Goal: Task Accomplishment & Management: Use online tool/utility

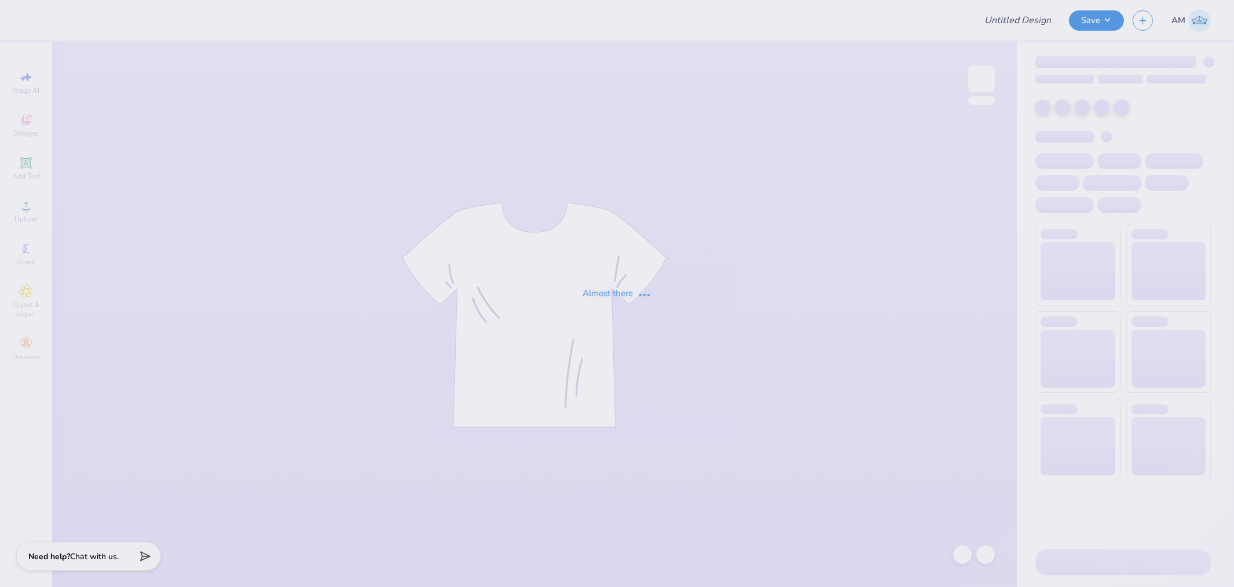
type input "Inmotion Dance Company"
type input "Leah Ravin : BBYO"
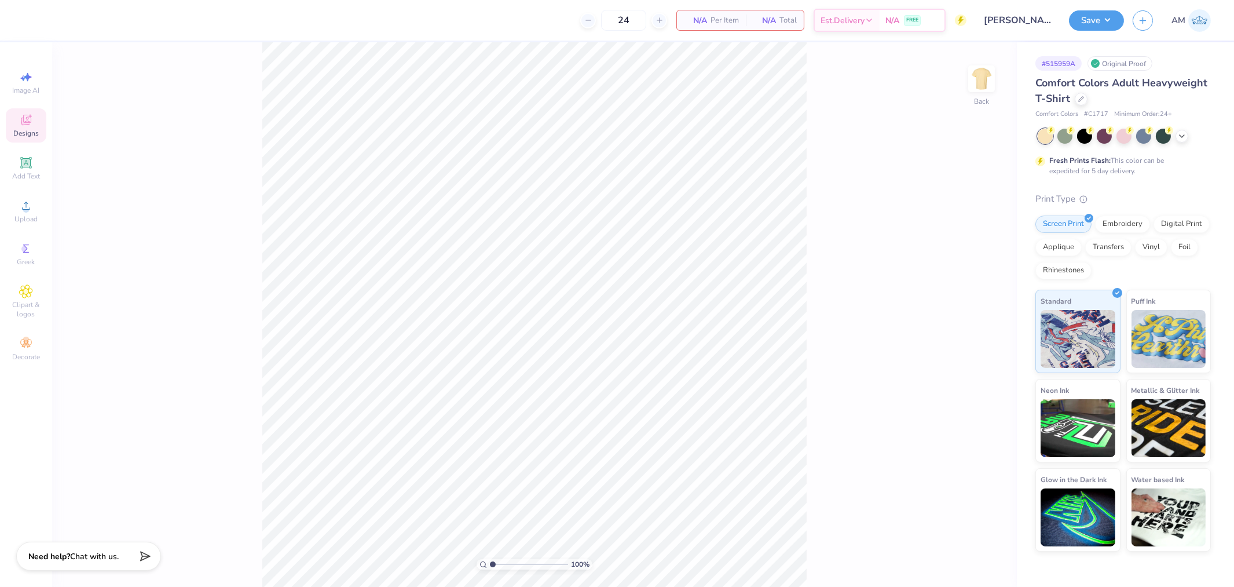
click at [34, 129] on span "Designs" at bounding box center [25, 133] width 25 height 9
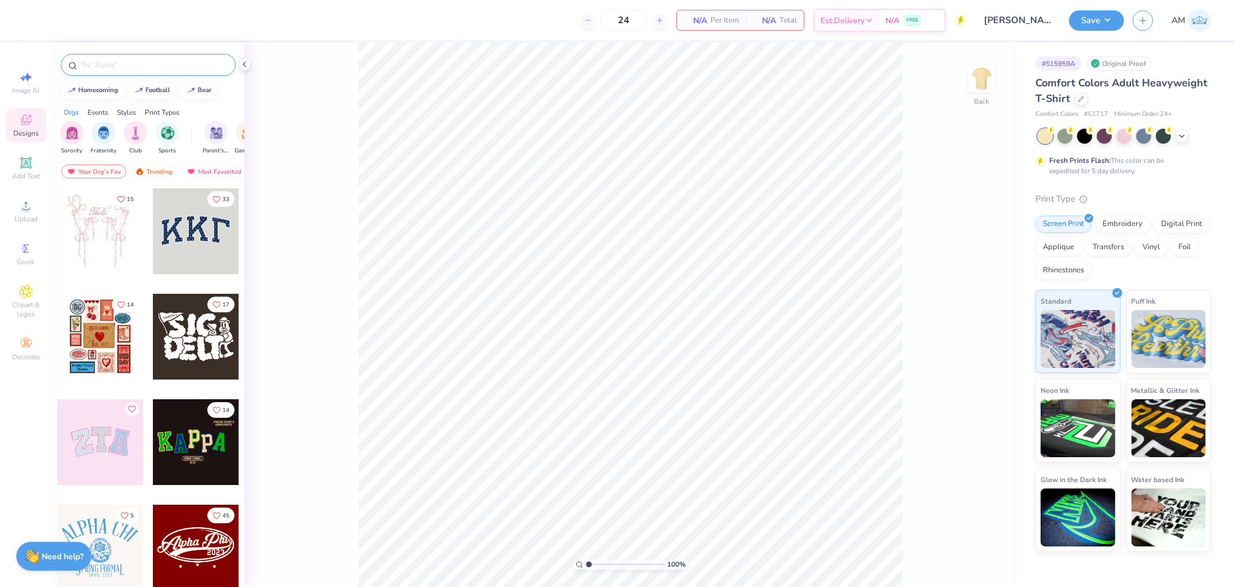
click at [135, 63] on input "text" at bounding box center [154, 65] width 148 height 12
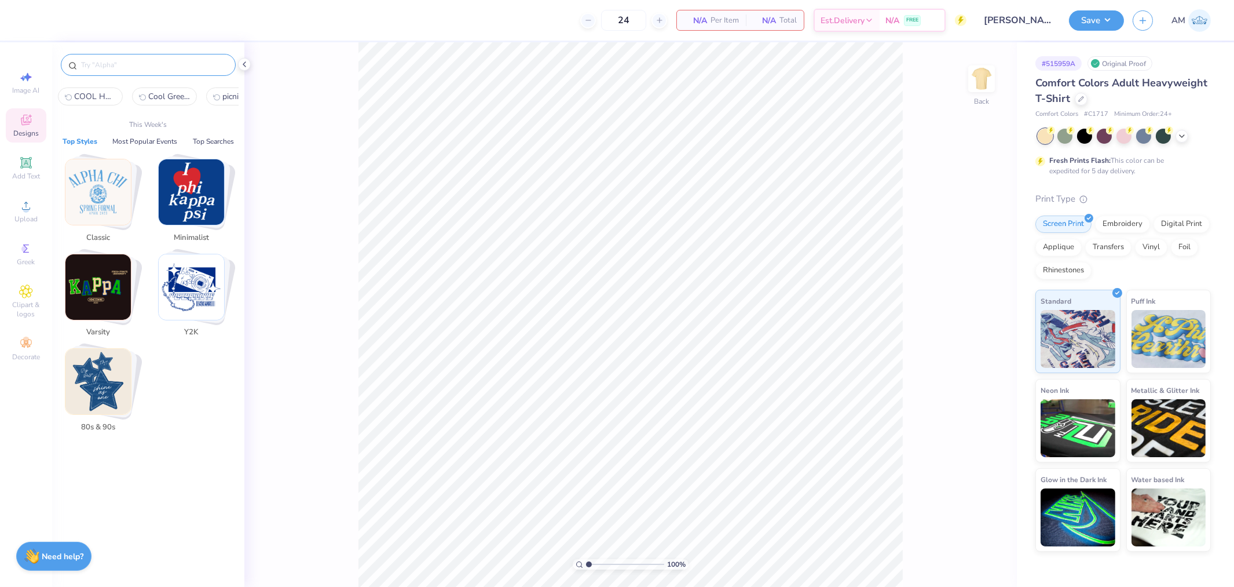
paste input "Arched Varsity and Lucky"
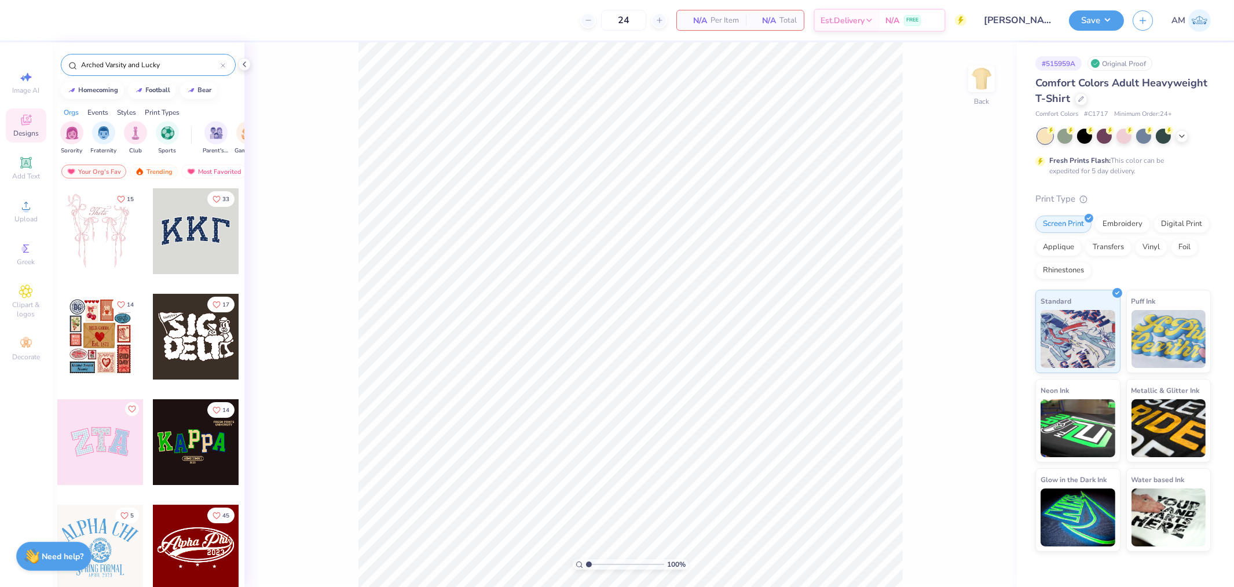
type input "Arched Varsity and Lucky"
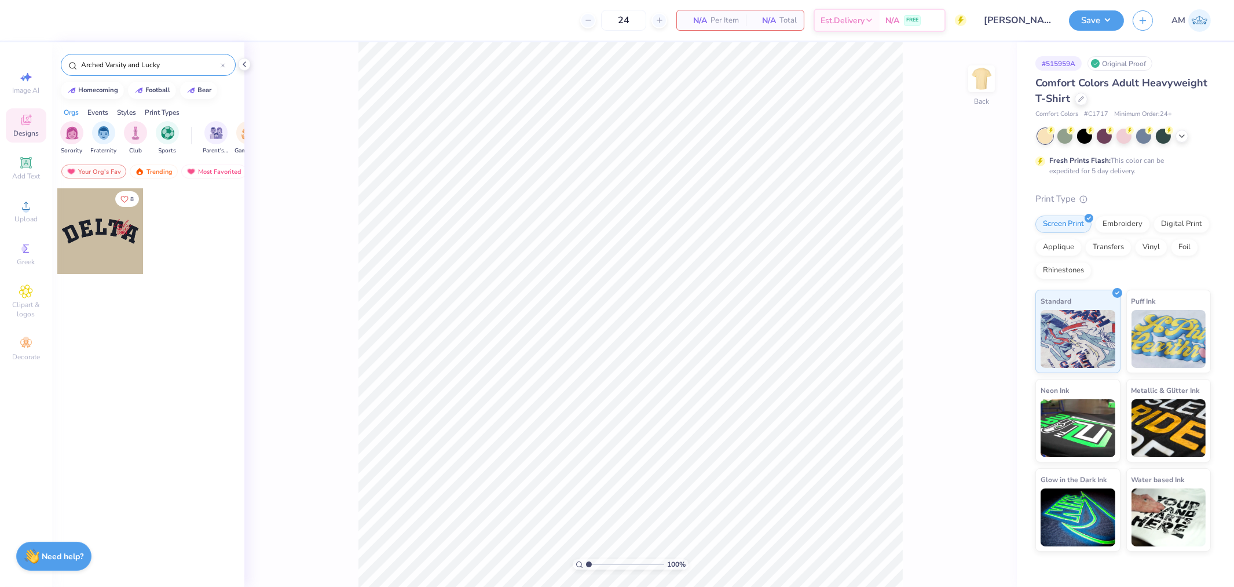
click at [110, 243] on div at bounding box center [100, 231] width 86 height 86
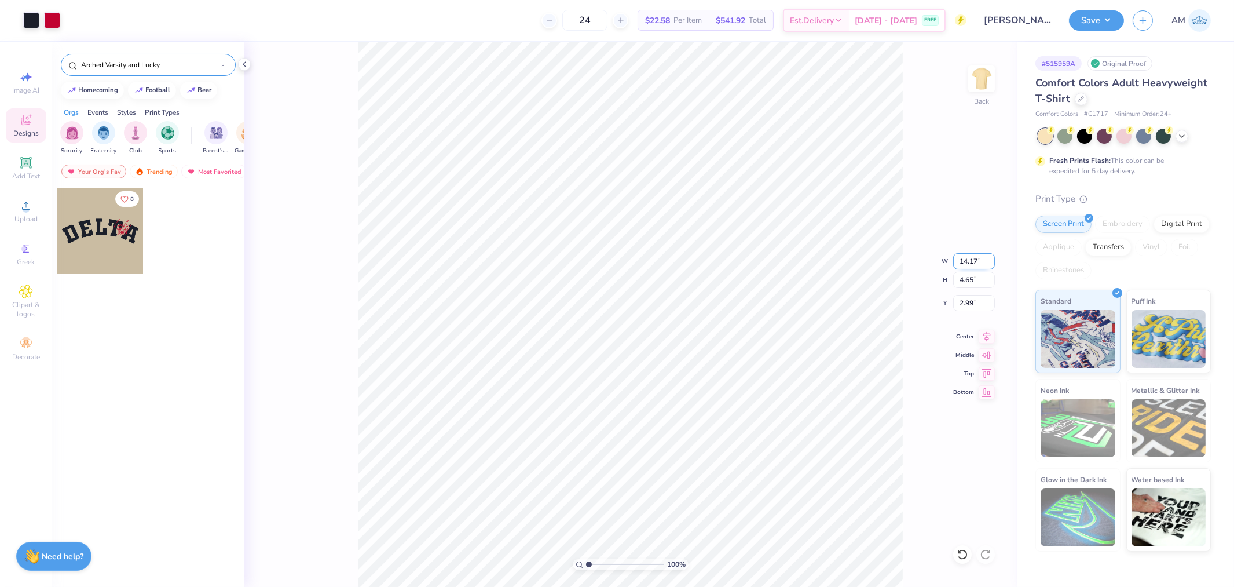
click at [967, 263] on input "14.17" at bounding box center [974, 261] width 42 height 16
type input "12.50"
type input "4.10"
click at [959, 298] on input "3.27" at bounding box center [974, 303] width 42 height 16
type input "3.00"
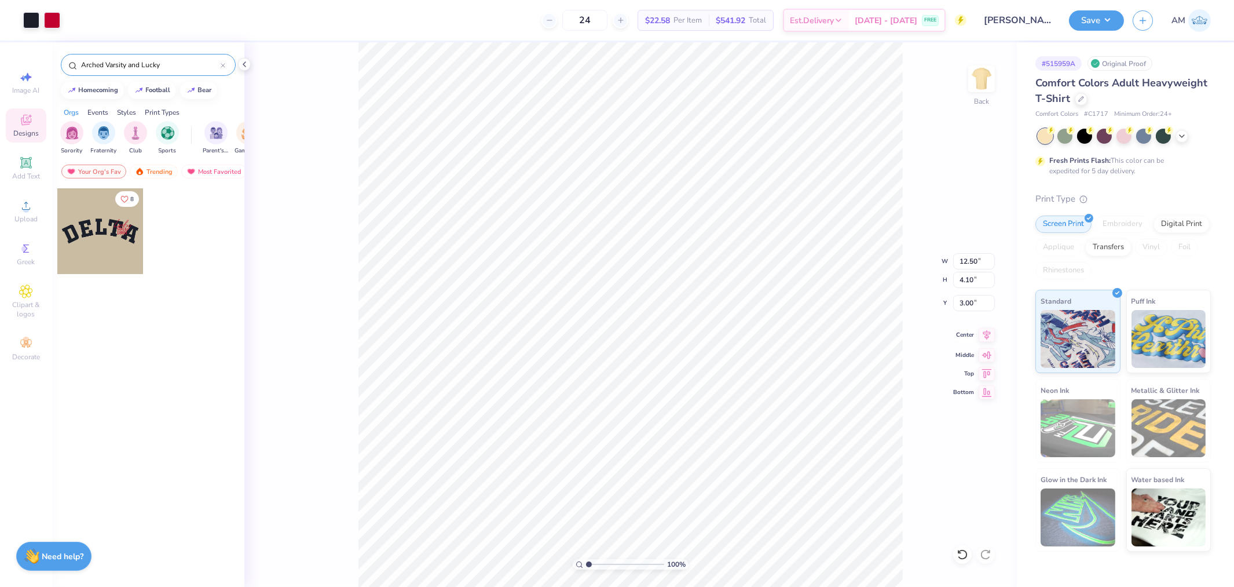
click at [991, 338] on icon at bounding box center [987, 335] width 16 height 14
click at [757, 431] on li "Ungroup" at bounding box center [761, 425] width 91 height 23
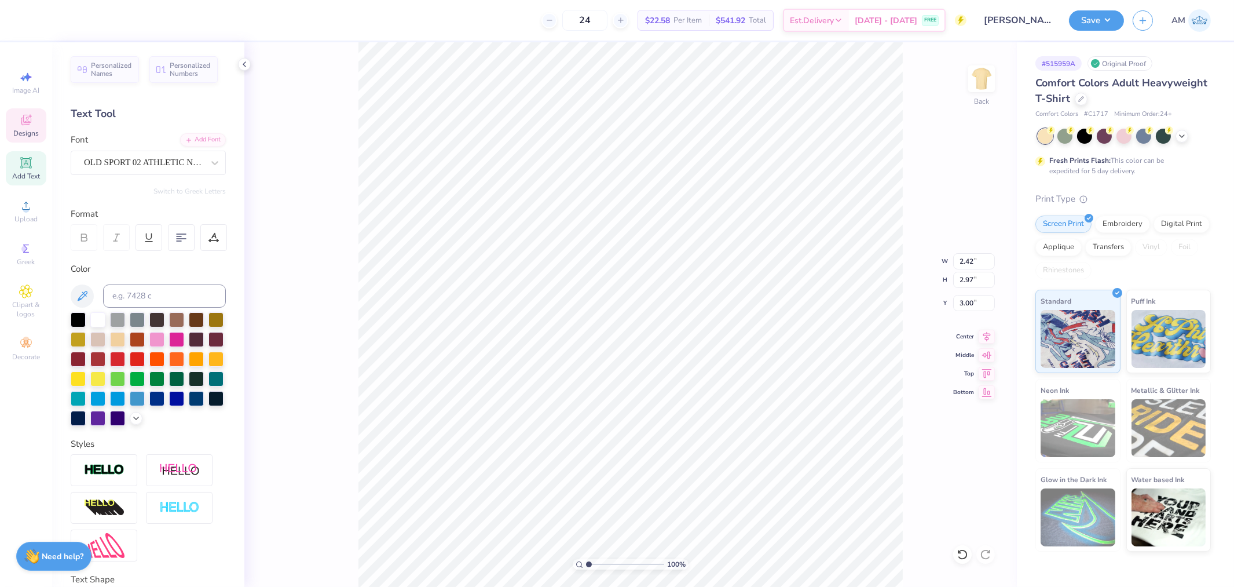
scroll to position [10, 1]
click at [960, 552] on icon at bounding box center [959, 551] width 2 height 2
click at [193, 165] on div "OLD SPORT 02 ATHLETIC NCV" at bounding box center [144, 162] width 122 height 18
type input "2.42"
type input "2.97"
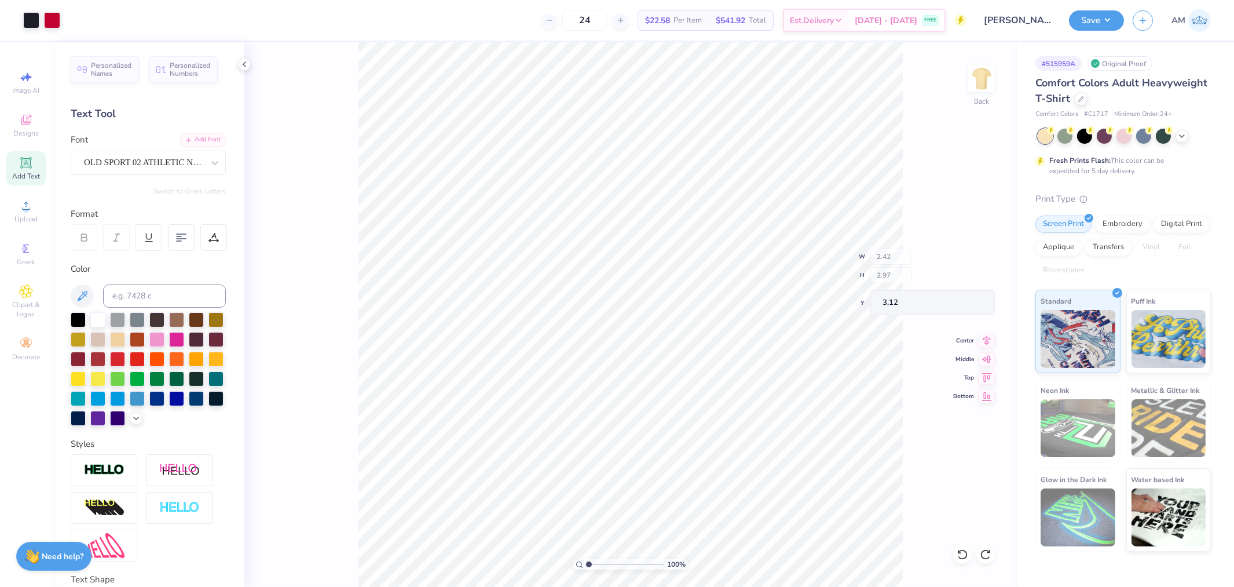
type input "3.12"
click at [957, 555] on icon at bounding box center [963, 554] width 12 height 12
click at [959, 555] on icon at bounding box center [963, 554] width 12 height 12
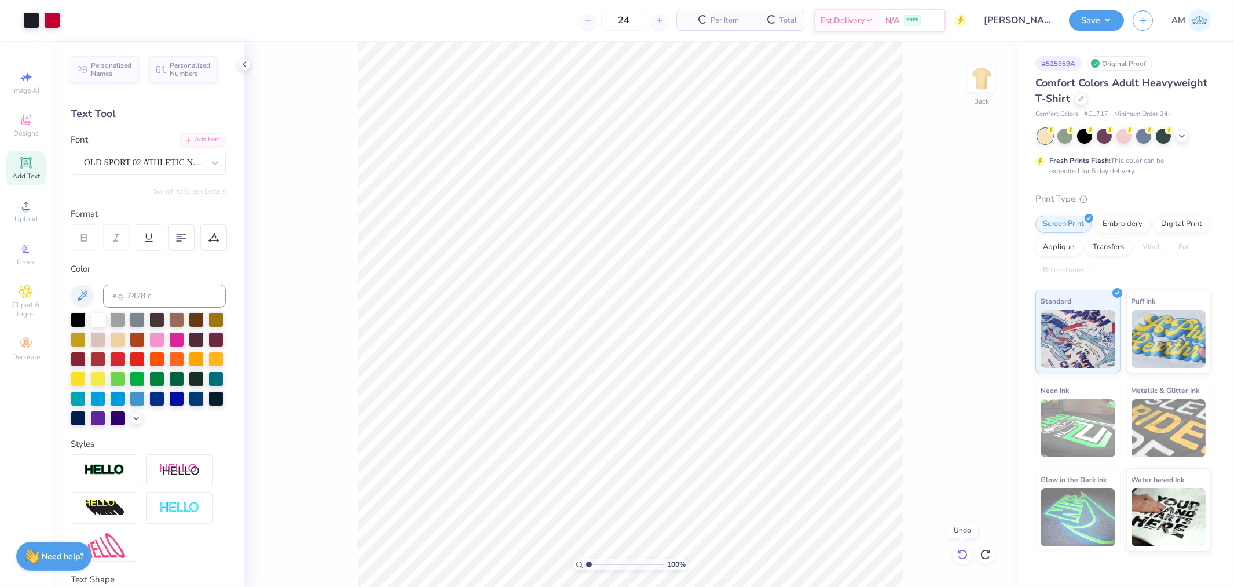
click at [959, 555] on icon at bounding box center [963, 554] width 12 height 12
type textarea "MAZLAYG"
click at [967, 262] on input "1.88" at bounding box center [974, 261] width 42 height 16
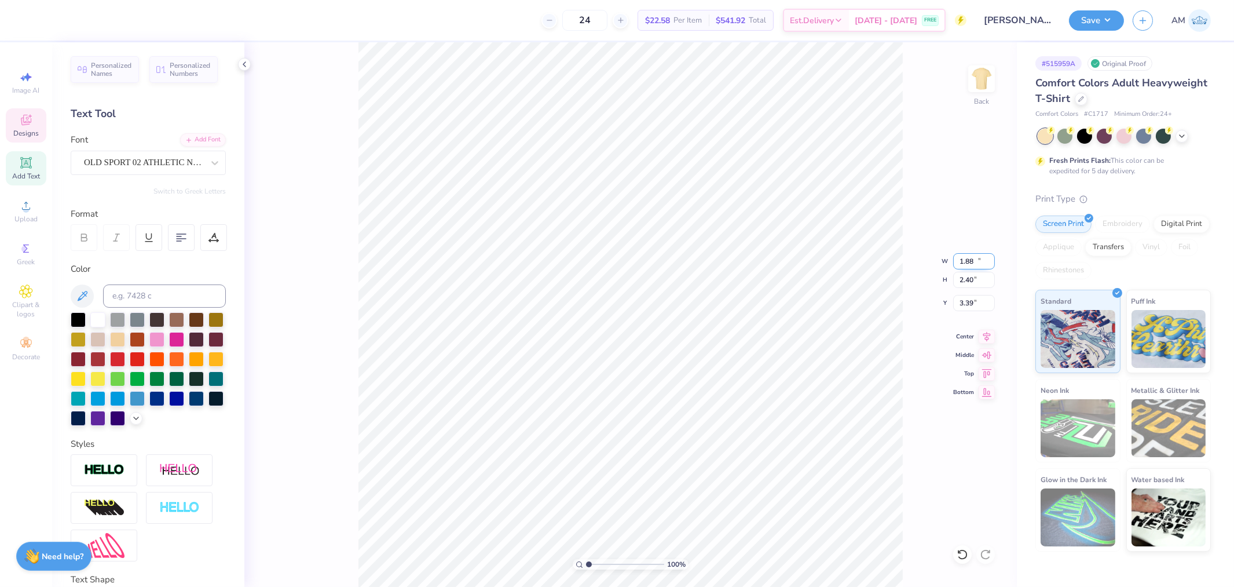
type input "14.13"
type input "2.40"
type input "3.39"
type input "10.00"
type input "1.70"
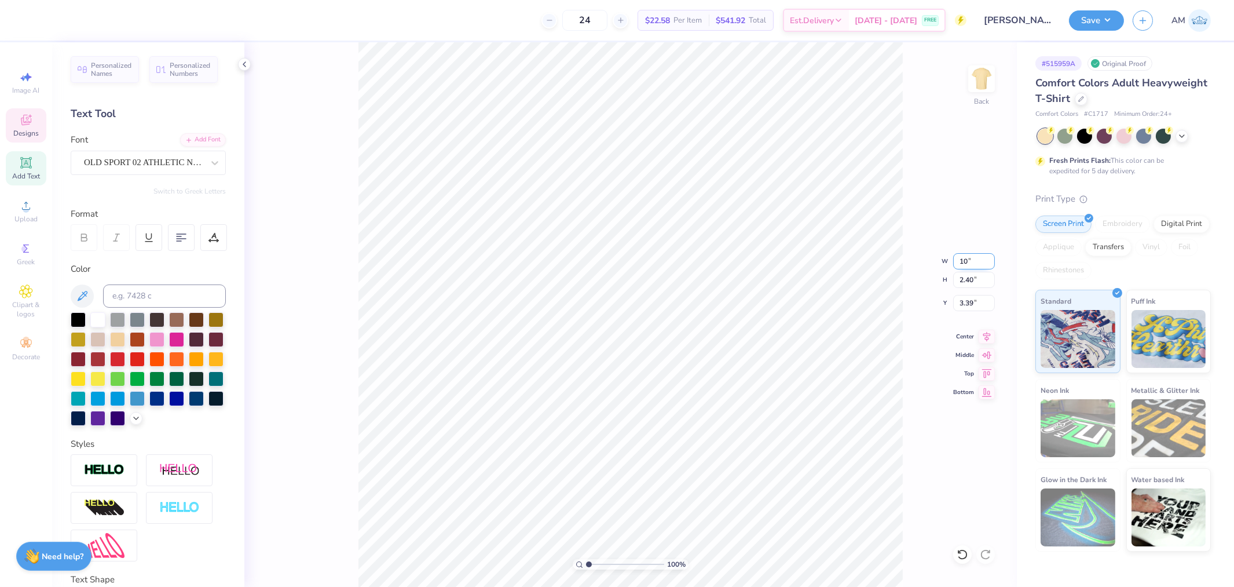
type input "3.74"
click at [964, 262] on input "10.00" at bounding box center [974, 261] width 42 height 16
type input "12.50"
type input "2.12"
type input "3.53"
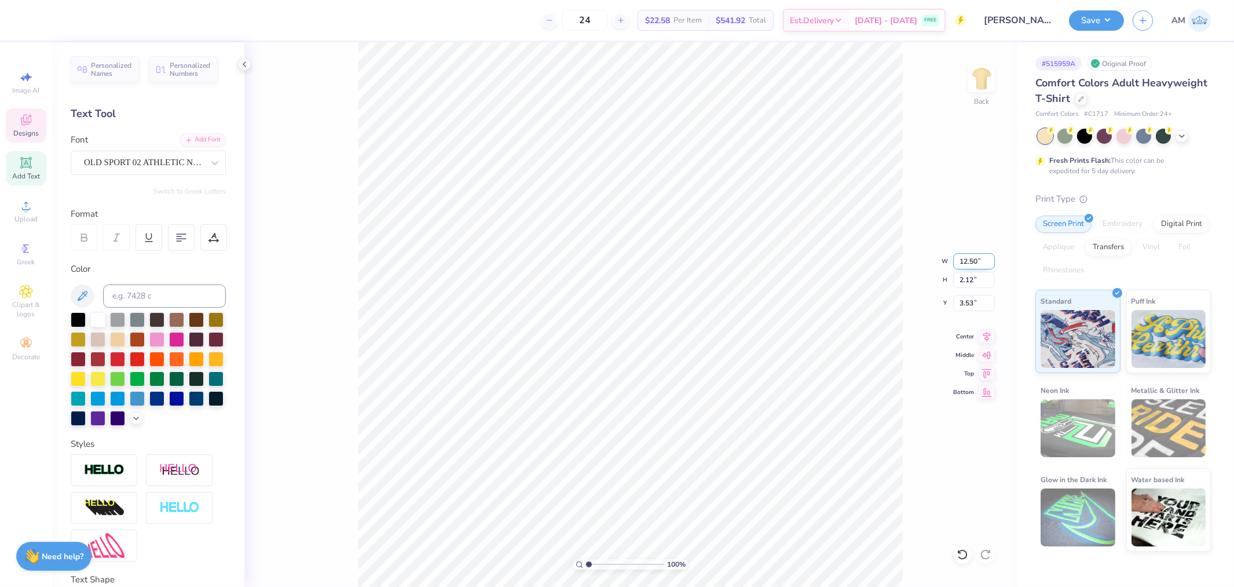
click at [971, 262] on input "12.50" at bounding box center [974, 261] width 42 height 16
type input "11.50"
type input "1.95"
type input "3.61"
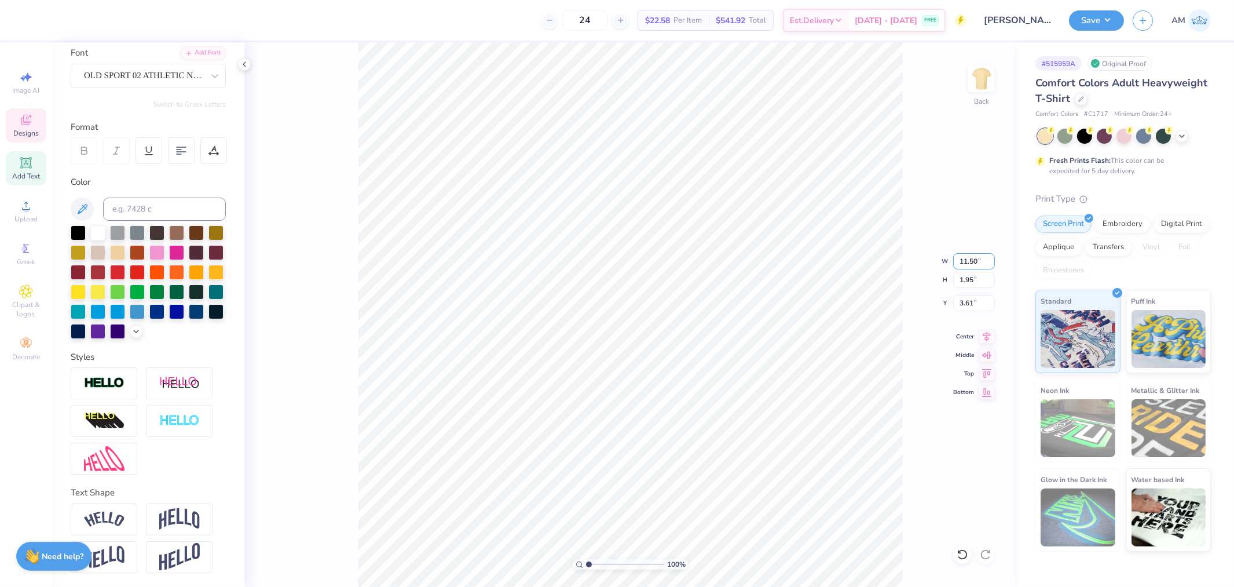
scroll to position [106, 0]
click at [111, 524] on img at bounding box center [104, 519] width 41 height 16
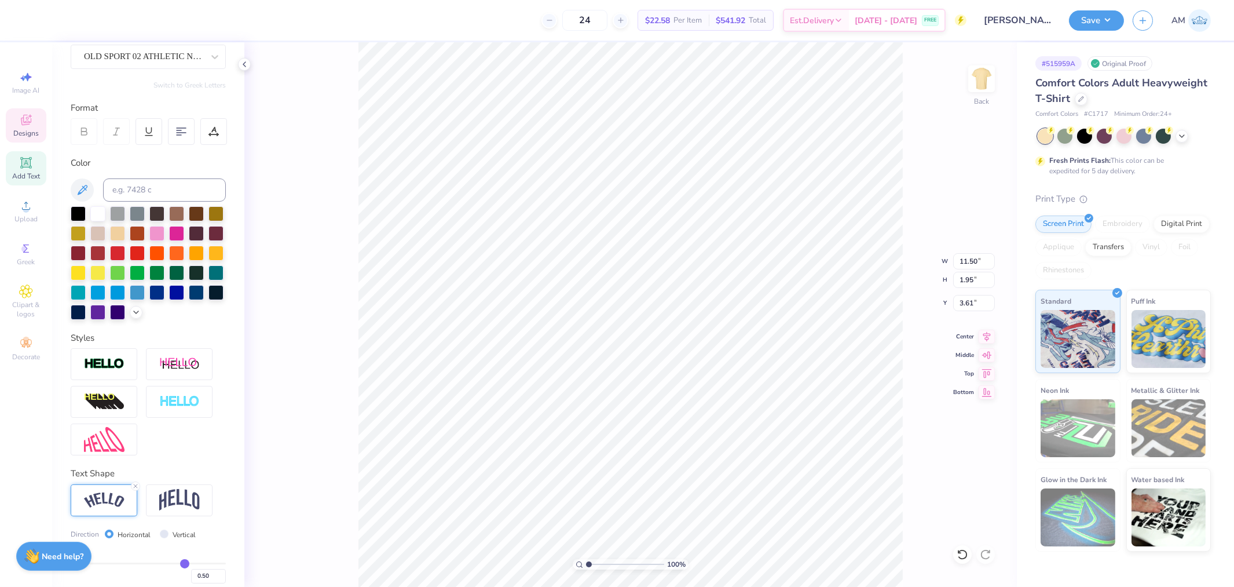
type input "14.07"
type input "3.57"
type input "2.83"
click at [965, 261] on input "14.07" at bounding box center [974, 261] width 42 height 16
type input "12.00"
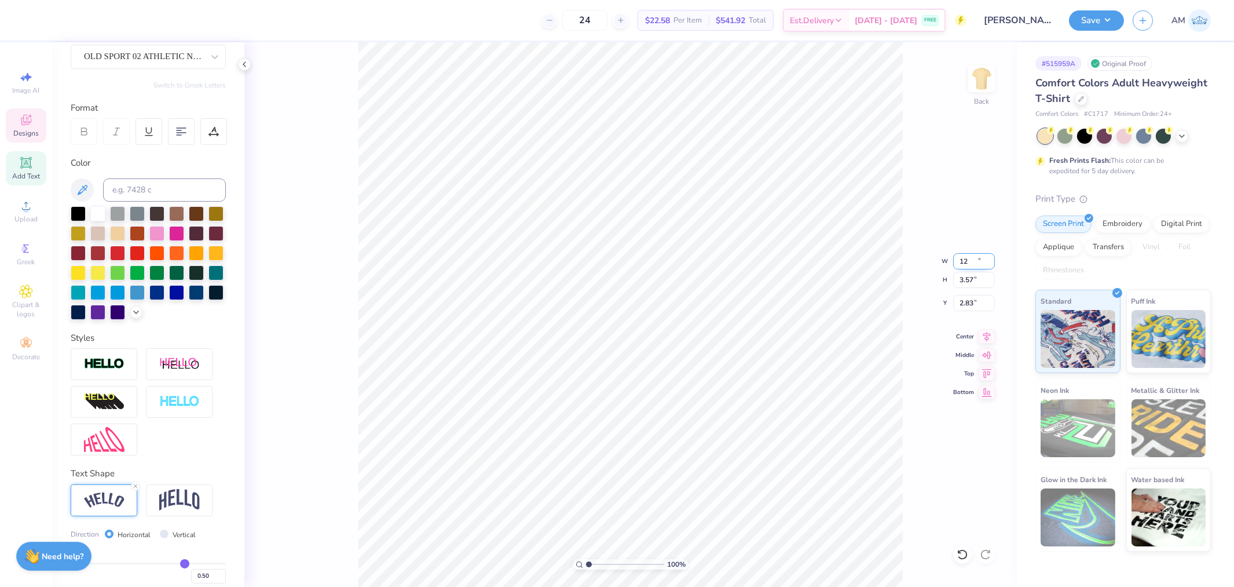
type input "3.05"
type input "3.09"
click at [965, 261] on input "12.00" at bounding box center [974, 261] width 42 height 16
type input "12.50"
type input "3.18"
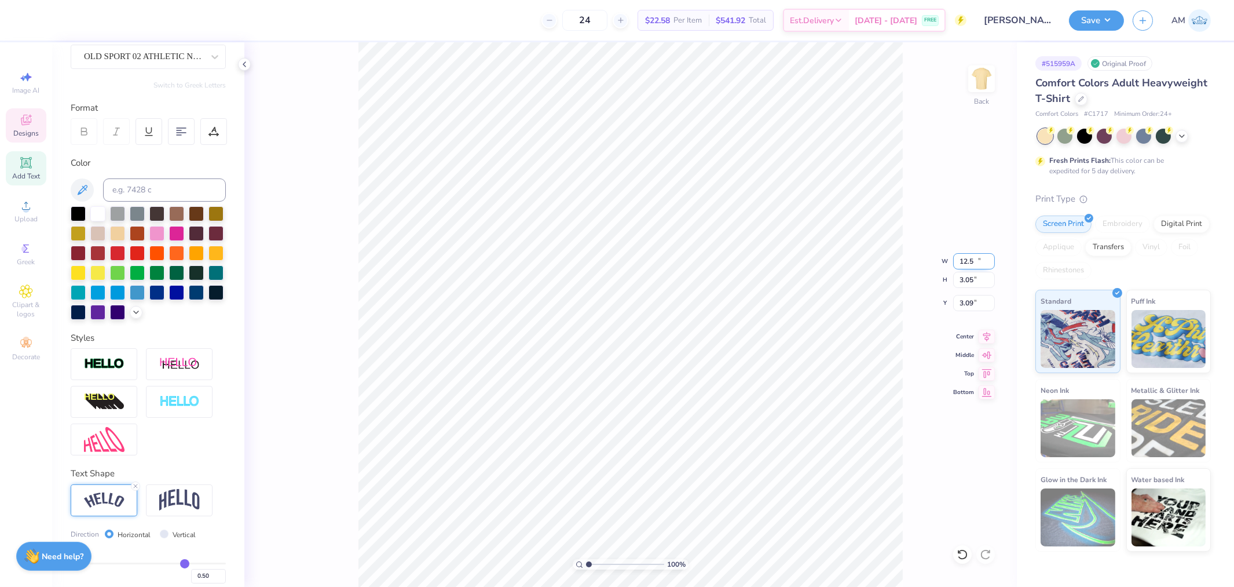
type input "3.03"
click at [240, 65] on icon at bounding box center [244, 64] width 9 height 9
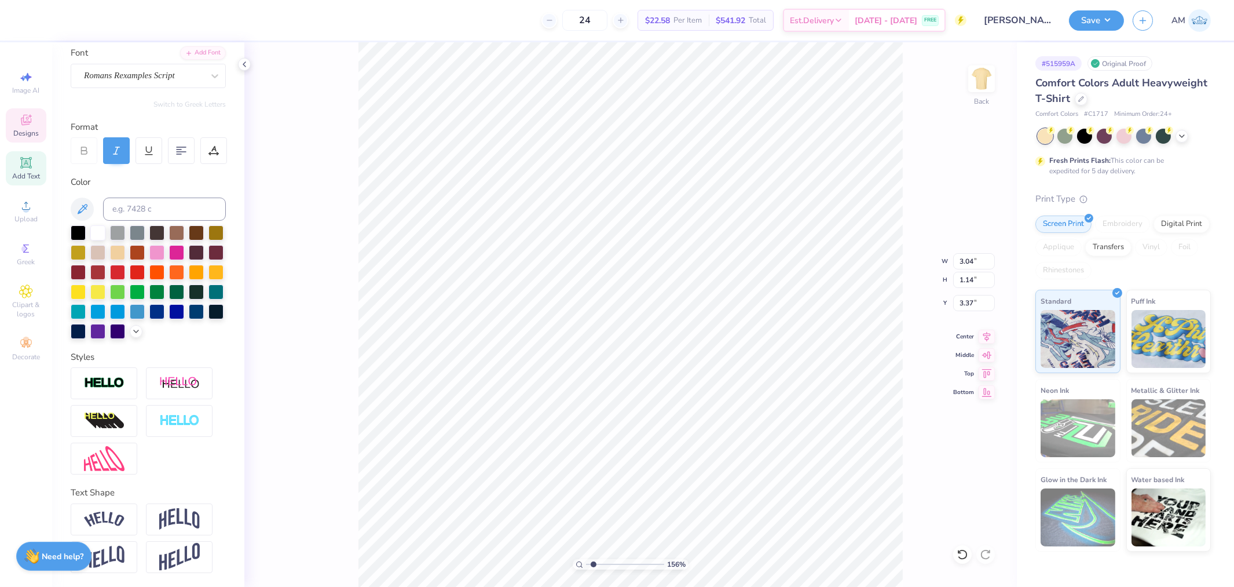
scroll to position [10, 2]
type input "1.5599703687744"
type textarea "b"
type input "1.5599703687744"
type textarea "bOA"
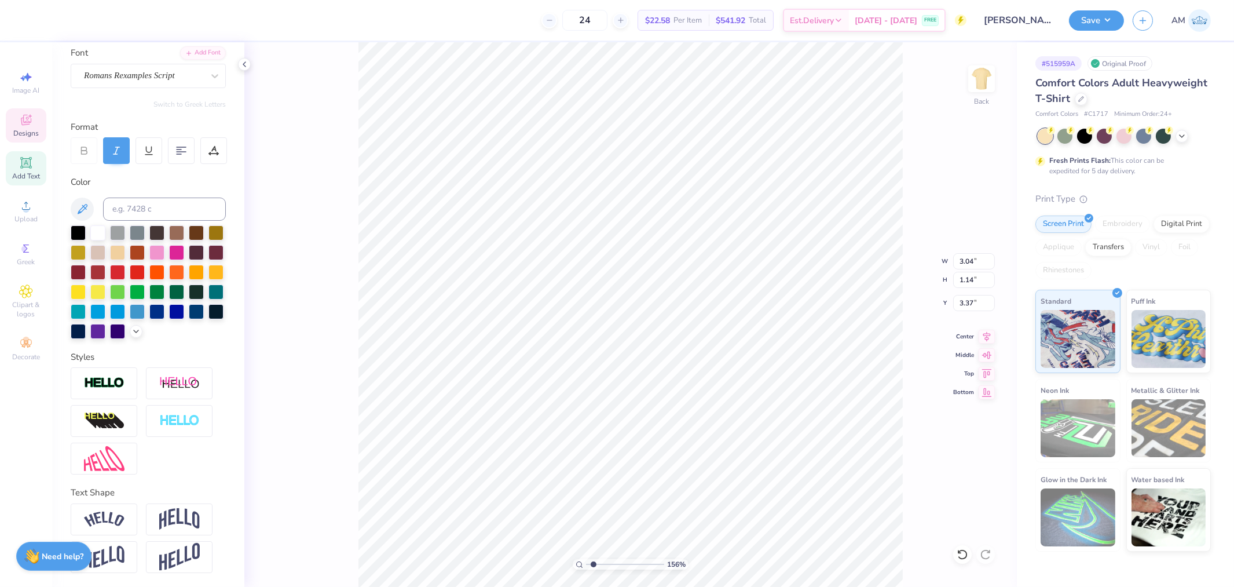
type input "1.5599703687744"
type textarea "bOAT"
type input "1.5599703687744"
type textarea "B"
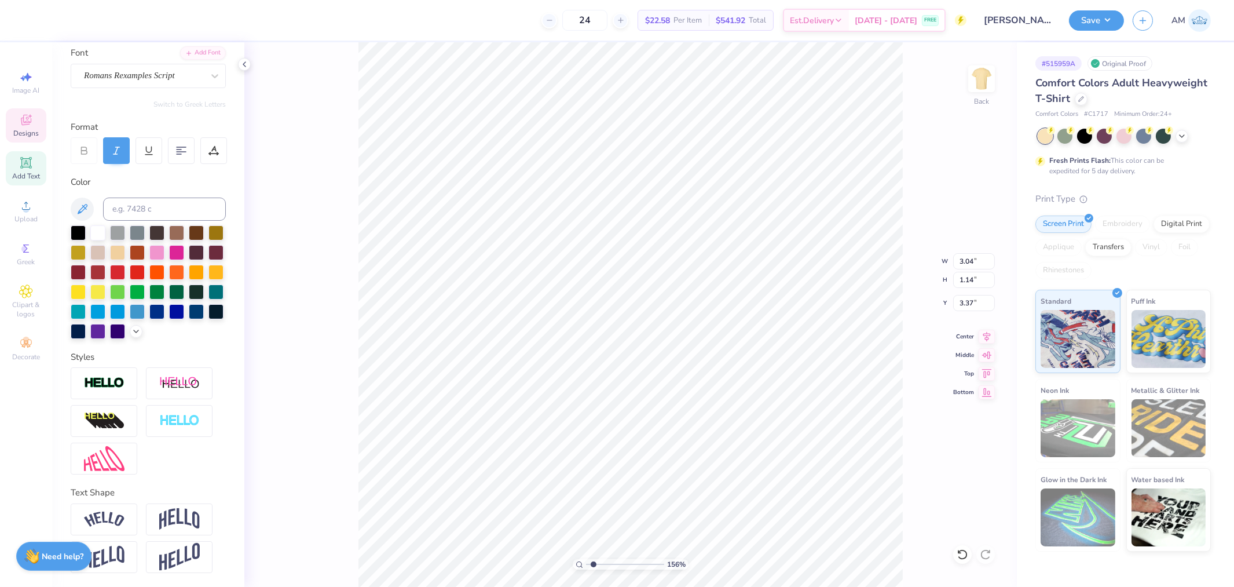
type input "1.5599703687744"
type textarea "Bo"
type input "1.5599703687744"
type textarea "Boa"
type input "1.5599703687744"
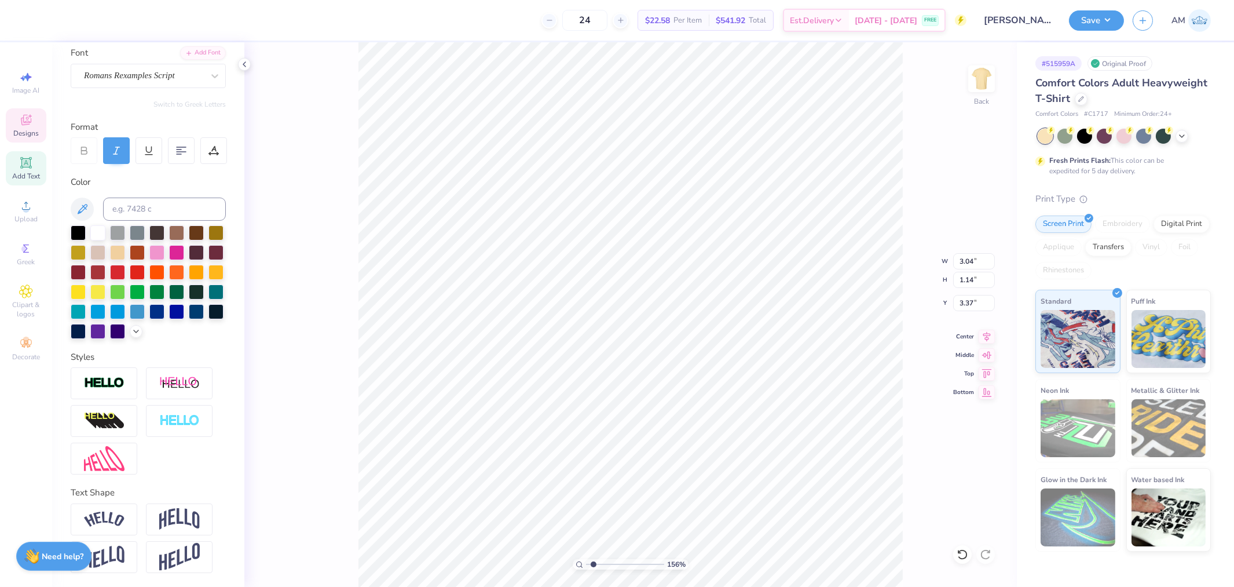
type textarea "Boar"
type input "1.5599703687744"
type textarea "Board"
type input "1.5599703687744"
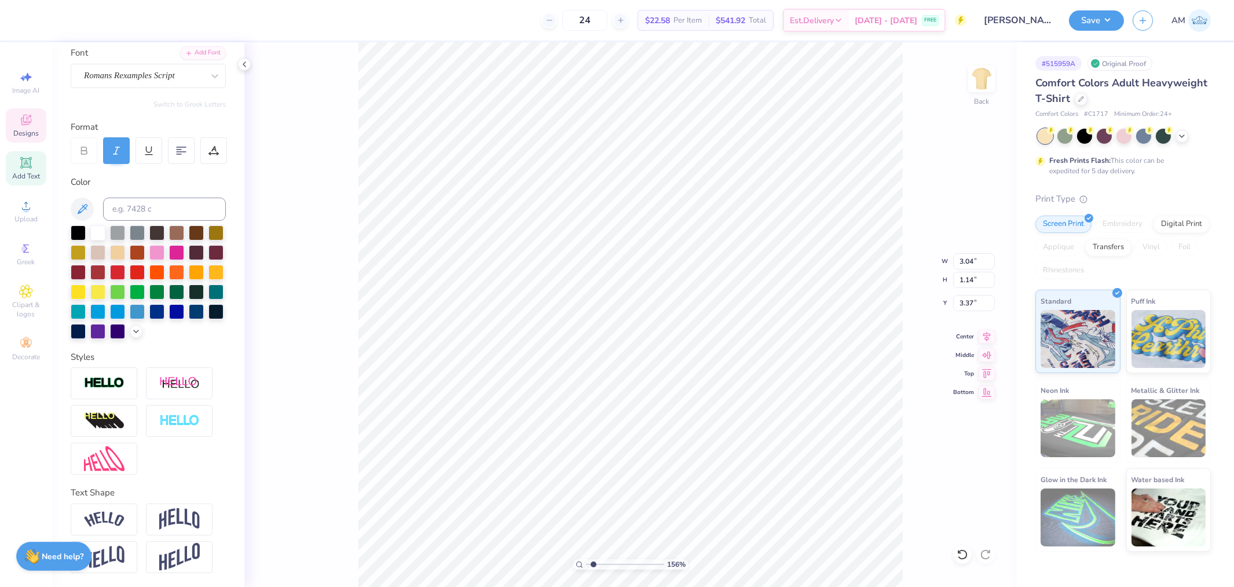
type input "1.56"
type input "0.47"
type input "4.43"
type input "1.5599703687744"
type textarea "#"
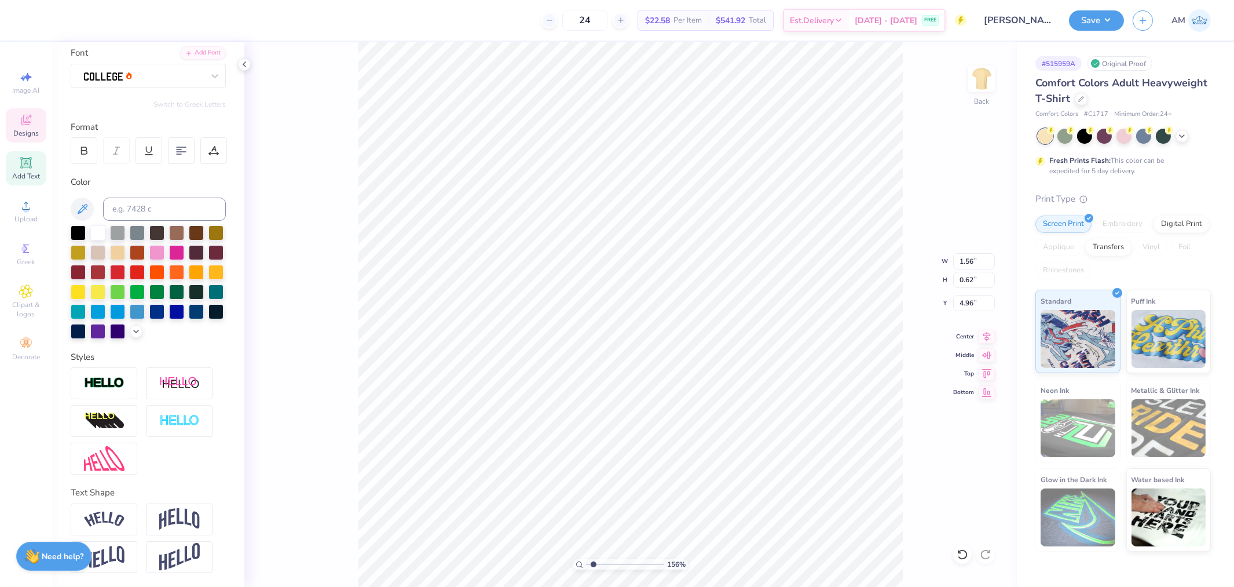
scroll to position [10, 1]
type input "1.5599703687744"
type textarea "#5"
type input "1.5599703687744"
type textarea "#51"
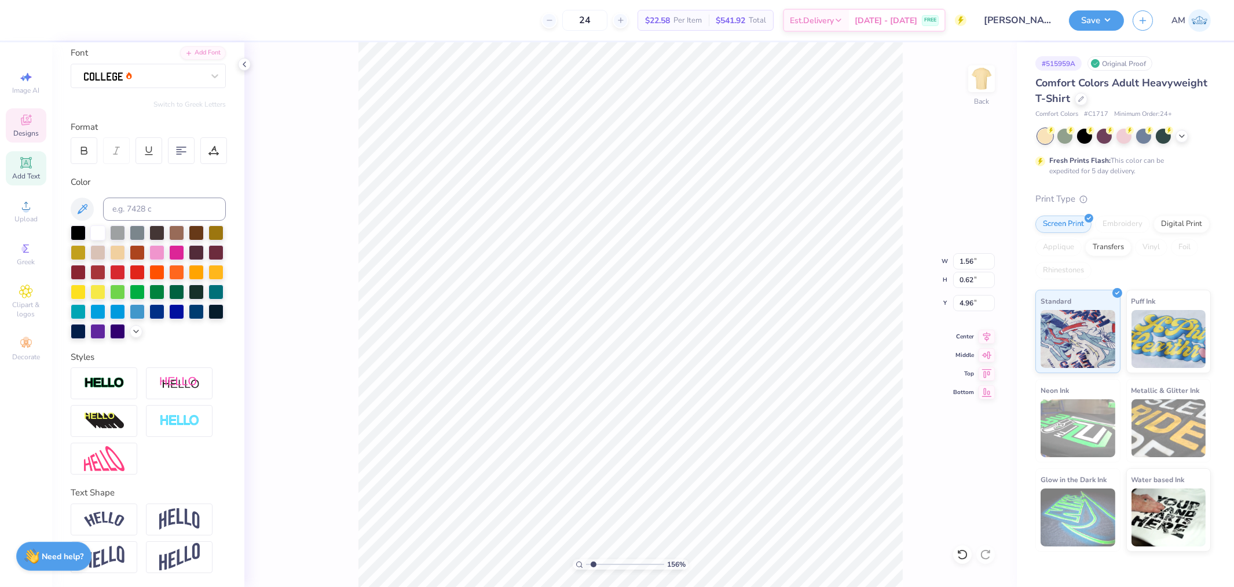
type input "1.5599703687744"
type textarea "#512"
type input "1.5599703687744"
type textarea "#5122"
type input "1"
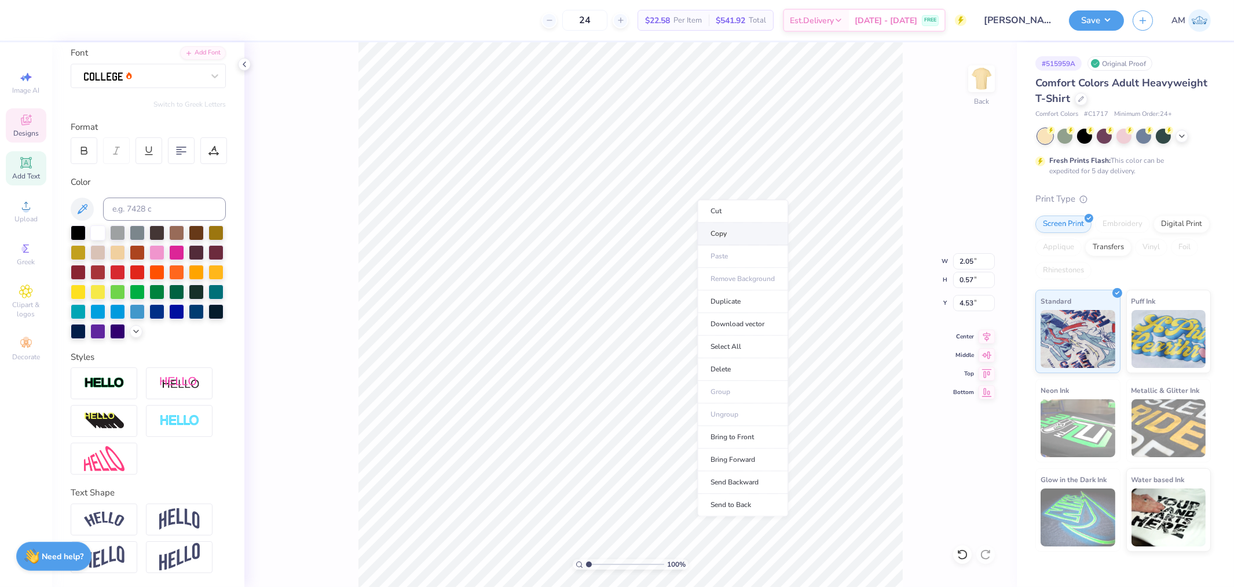
click at [720, 232] on li "Copy" at bounding box center [742, 233] width 91 height 23
click at [973, 78] on img at bounding box center [981, 79] width 46 height 46
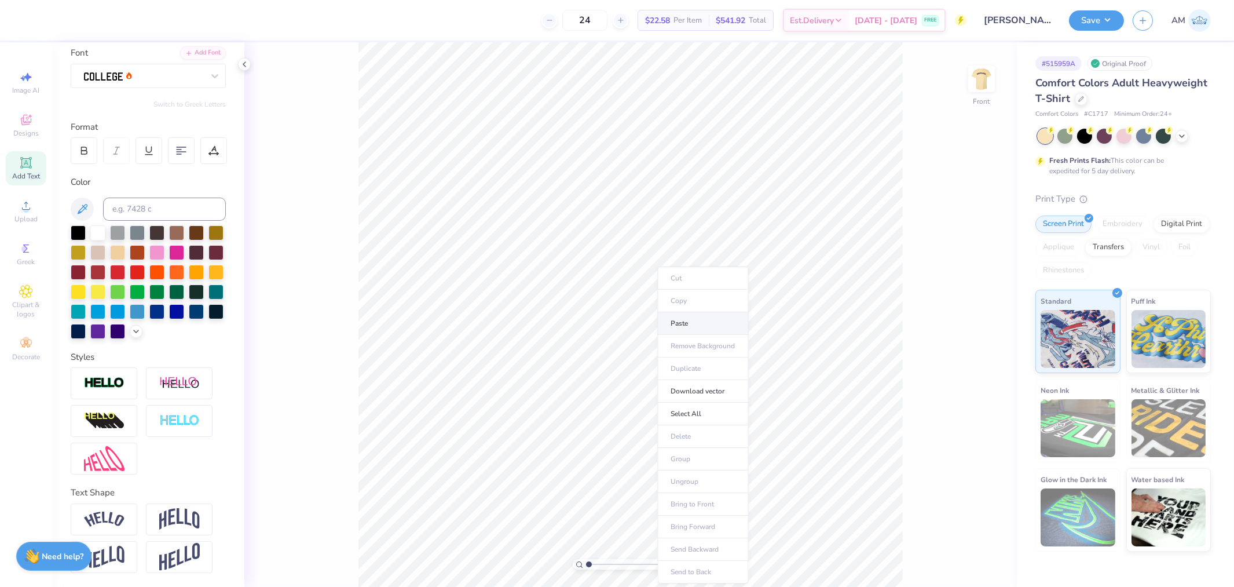
click at [678, 319] on li "Paste" at bounding box center [703, 323] width 91 height 23
type textarea "N'SIAH"
click at [964, 263] on input "2.08" at bounding box center [974, 261] width 42 height 16
type input "10.00"
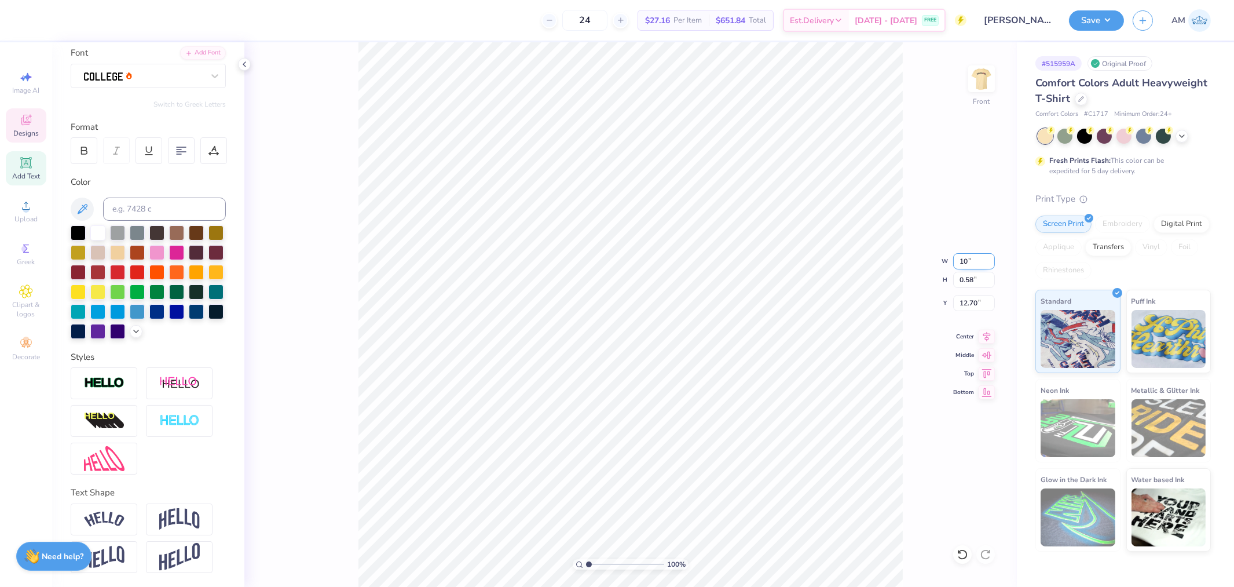
type input "2.55"
click at [979, 337] on icon at bounding box center [987, 335] width 16 height 14
click at [987, 396] on icon at bounding box center [987, 390] width 16 height 14
type input "24.45"
click at [969, 302] on input "24.45" at bounding box center [974, 303] width 42 height 16
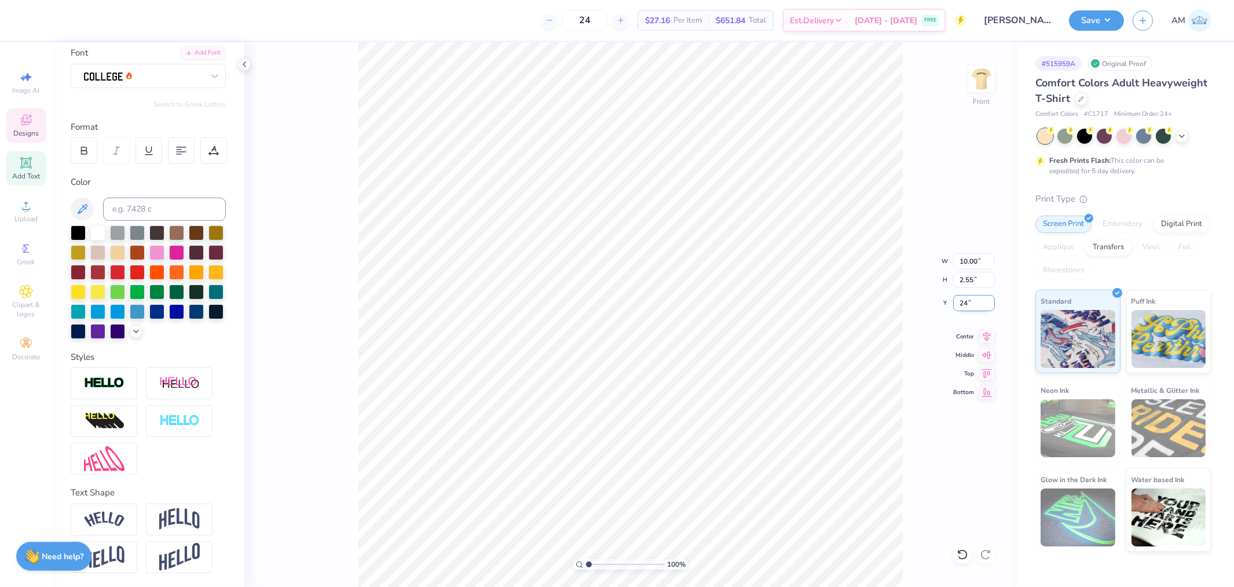
type input "24.00"
click at [982, 332] on icon at bounding box center [987, 335] width 16 height 14
click at [969, 257] on input "10.00" at bounding box center [974, 261] width 42 height 16
type input "5"
type input "6.25"
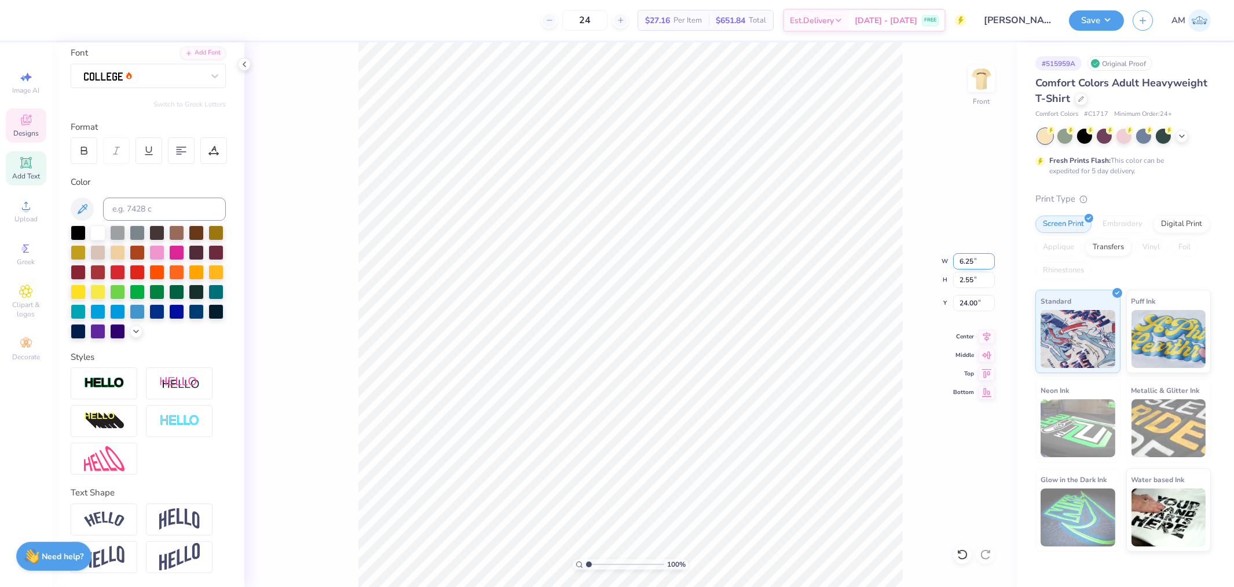
type input "1.59"
click at [989, 333] on icon at bounding box center [987, 335] width 16 height 14
click at [960, 298] on input "24.48" at bounding box center [974, 303] width 42 height 16
click at [960, 298] on input "24.00" at bounding box center [974, 303] width 42 height 16
click at [986, 397] on icon at bounding box center [987, 390] width 16 height 14
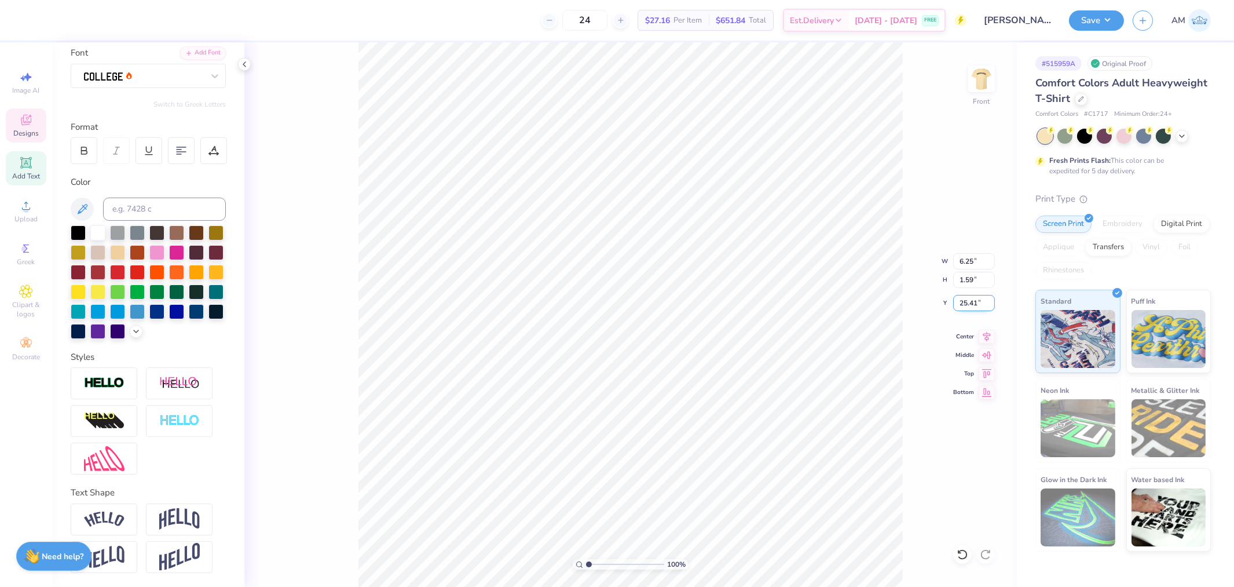
click at [965, 300] on input "25.41" at bounding box center [974, 303] width 42 height 16
type input "25.00"
click at [240, 65] on icon at bounding box center [244, 64] width 9 height 9
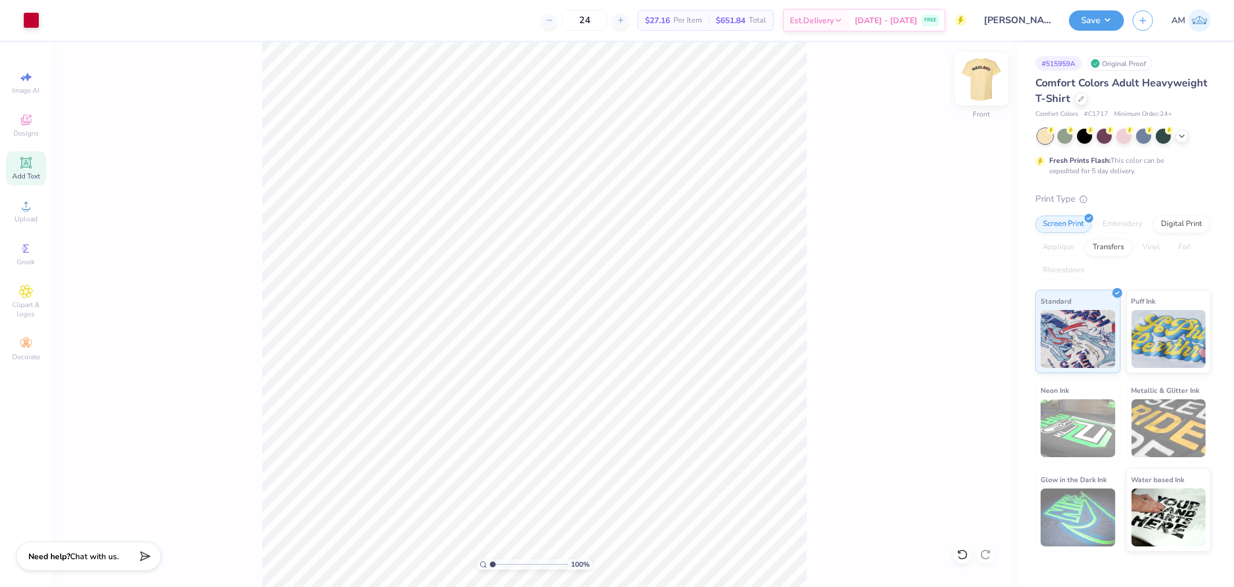
click at [979, 83] on img at bounding box center [981, 79] width 46 height 46
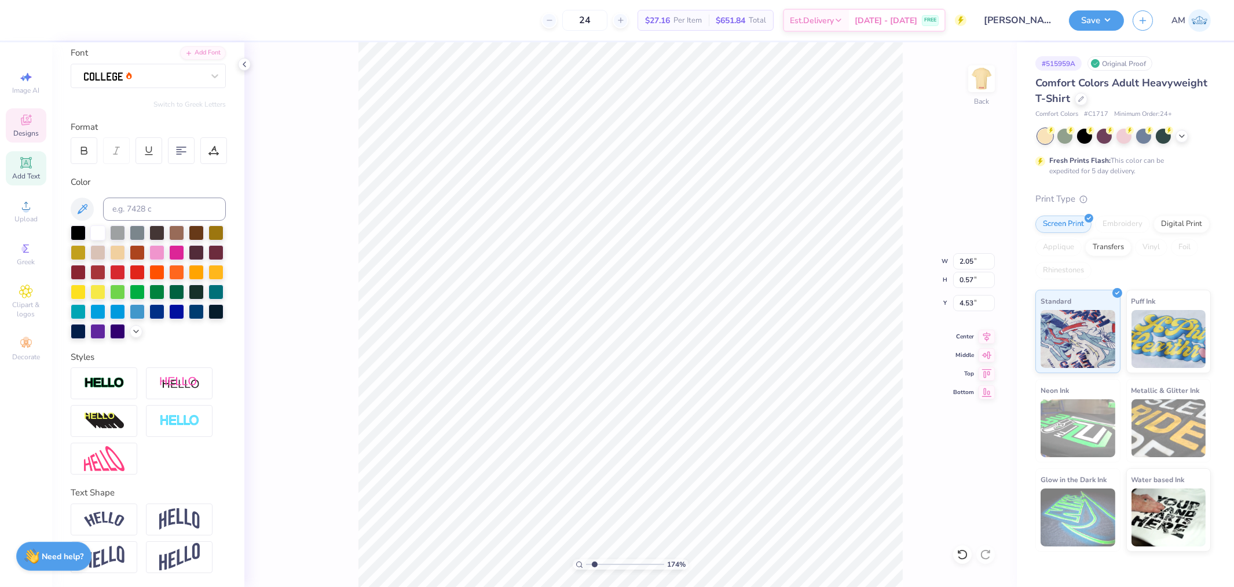
type input "1.74339355603371"
type input "3.68"
type input "1.93"
type input "3.17"
type input "1.74339355603371"
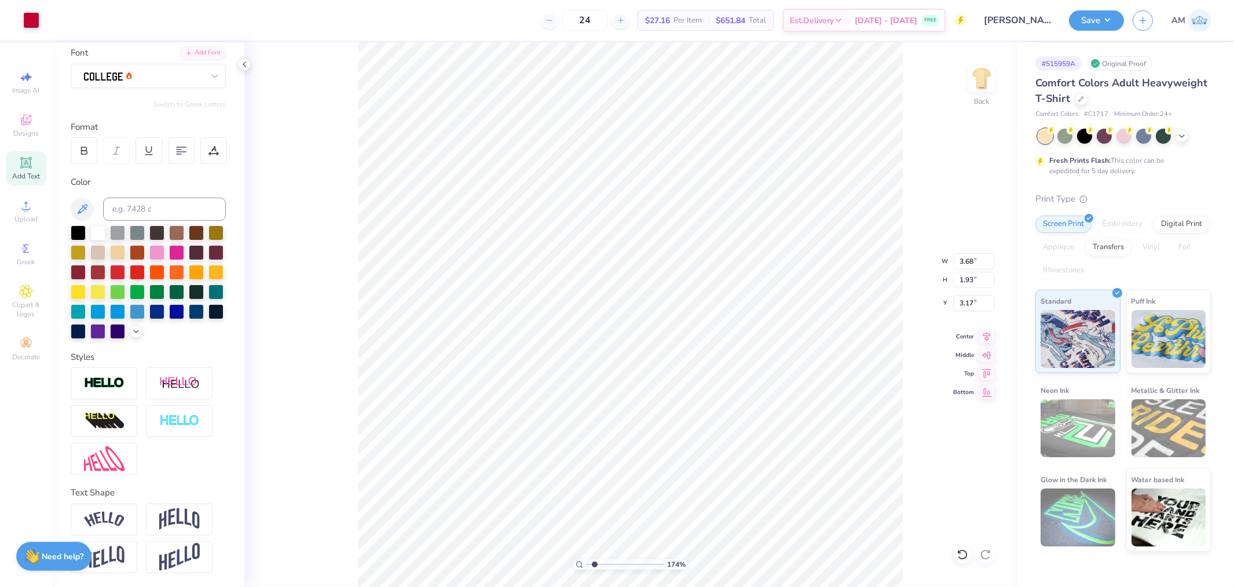
type input "3.90"
type input "2.05"
type input "1.74339355603371"
type input "3.68"
type input "1.93"
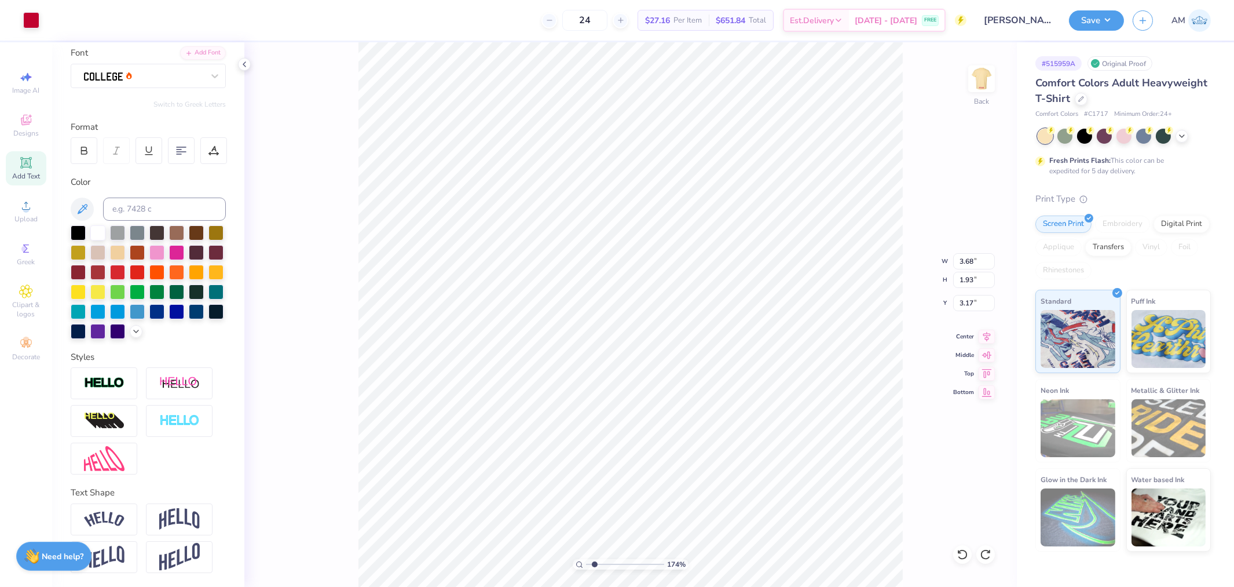
type input "1.74339355603371"
type input "3.80"
type input "1.99"
click at [700, 383] on li "Group" at bounding box center [724, 386] width 91 height 23
type input "1"
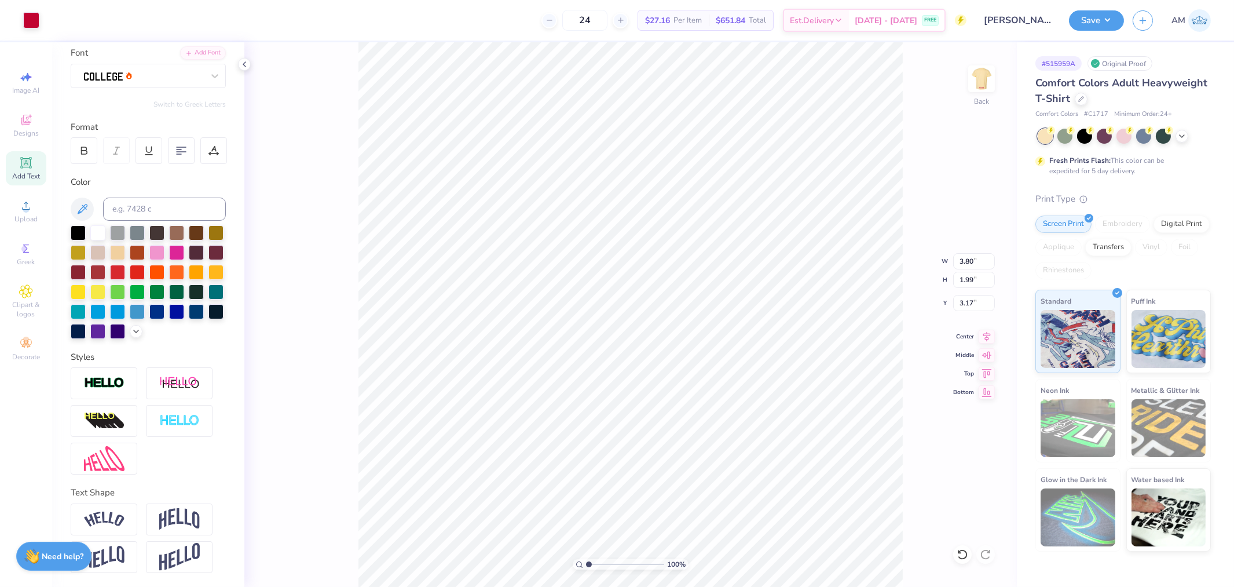
drag, startPoint x: 588, startPoint y: 565, endPoint x: 517, endPoint y: 562, distance: 71.8
click at [586, 562] on input "range" at bounding box center [625, 564] width 78 height 10
type input "12.50"
type input "3.18"
click at [686, 380] on li "Group" at bounding box center [694, 379] width 91 height 23
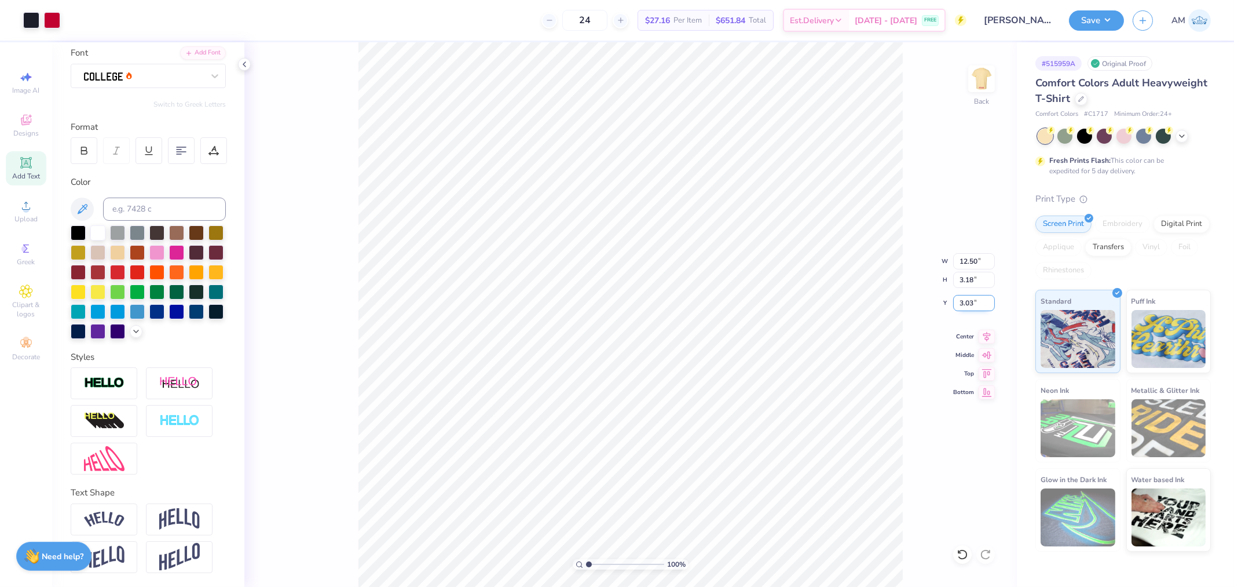
click at [969, 308] on input "3.03" at bounding box center [974, 303] width 42 height 16
type input "3"
click at [989, 340] on icon at bounding box center [987, 335] width 16 height 14
type input "25.77"
type input "7.33"
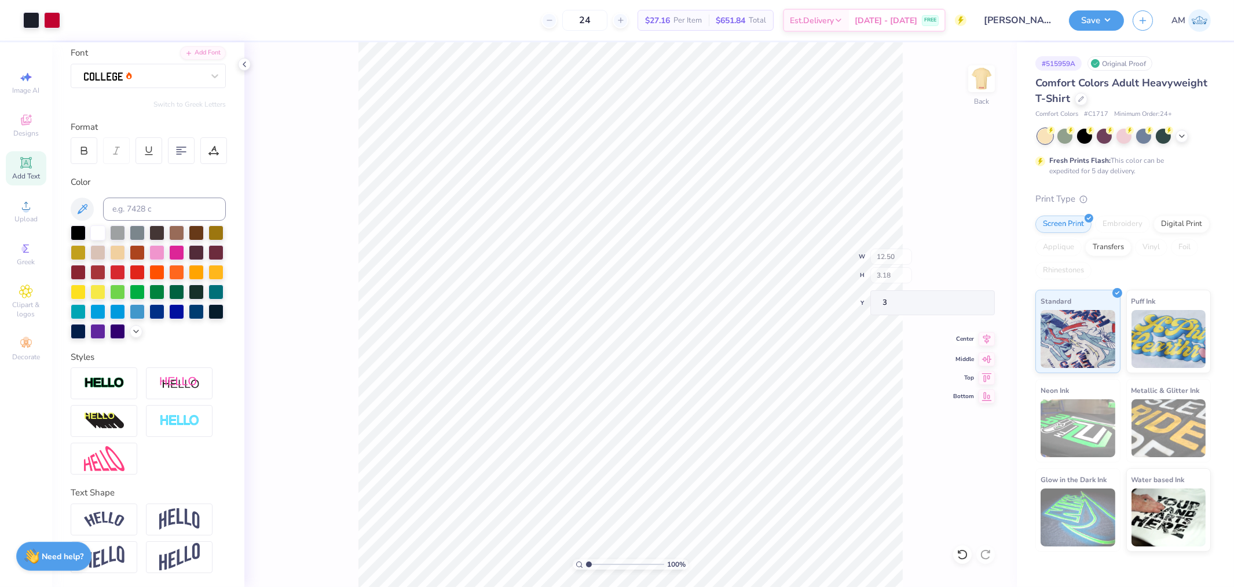
type input "-7.20"
click at [960, 554] on icon at bounding box center [963, 554] width 12 height 12
click at [960, 552] on icon at bounding box center [959, 551] width 2 height 2
click at [695, 386] on li "Group" at bounding box center [709, 387] width 91 height 23
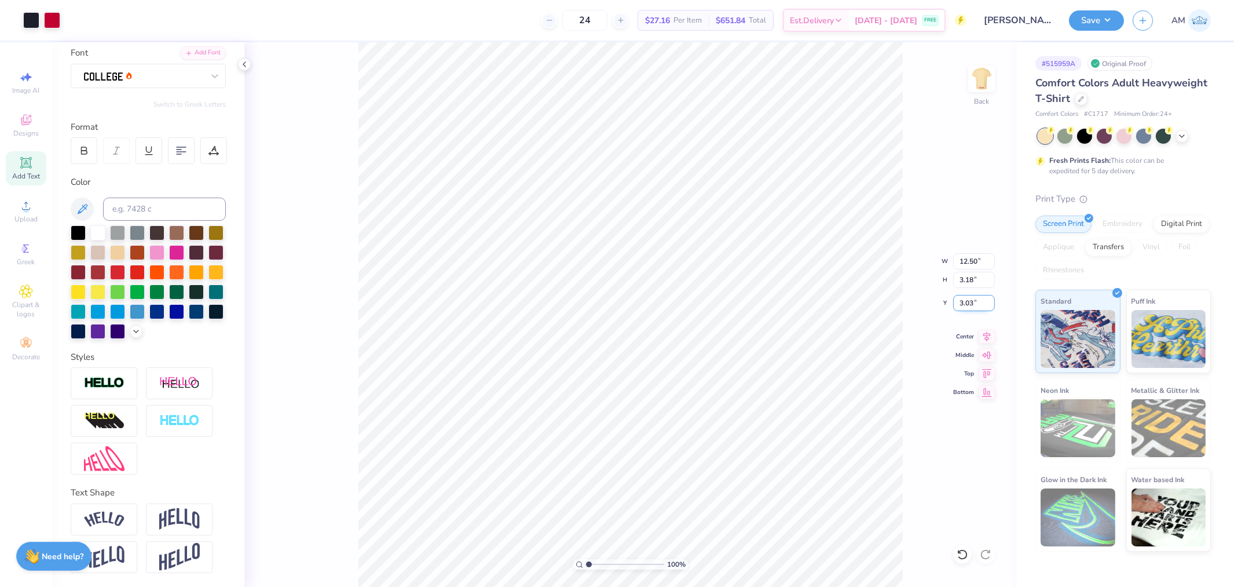
click at [964, 307] on input "3.03" at bounding box center [974, 303] width 42 height 16
type input "3.00"
click at [241, 64] on icon at bounding box center [244, 64] width 9 height 9
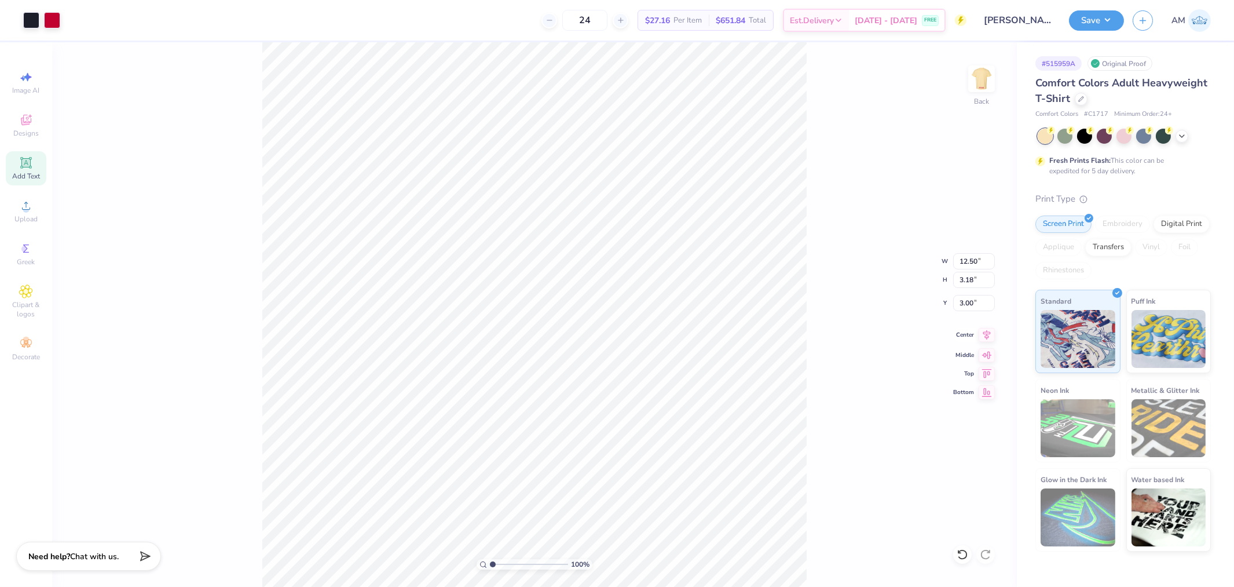
click at [986, 336] on icon at bounding box center [987, 335] width 16 height 14
click at [607, 315] on li "Download vector" at bounding box center [611, 316] width 91 height 23
click at [1096, 25] on button "Save" at bounding box center [1096, 19] width 55 height 20
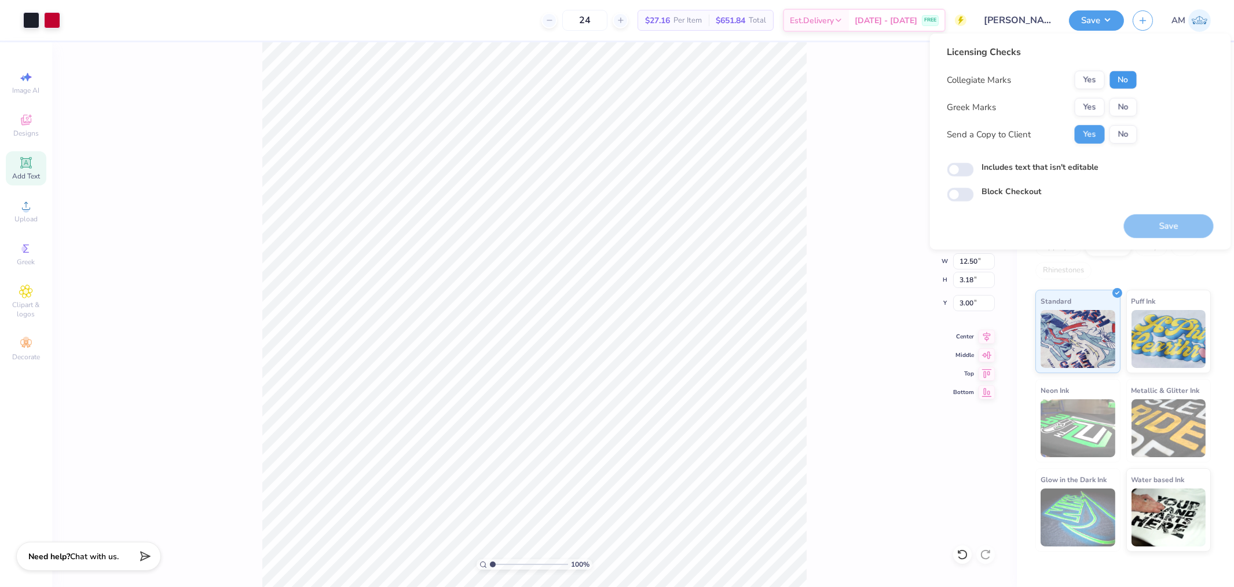
click at [1126, 76] on button "No" at bounding box center [1124, 80] width 28 height 19
click at [1124, 101] on button "No" at bounding box center [1124, 107] width 28 height 19
click at [1151, 224] on button "Save" at bounding box center [1169, 226] width 90 height 24
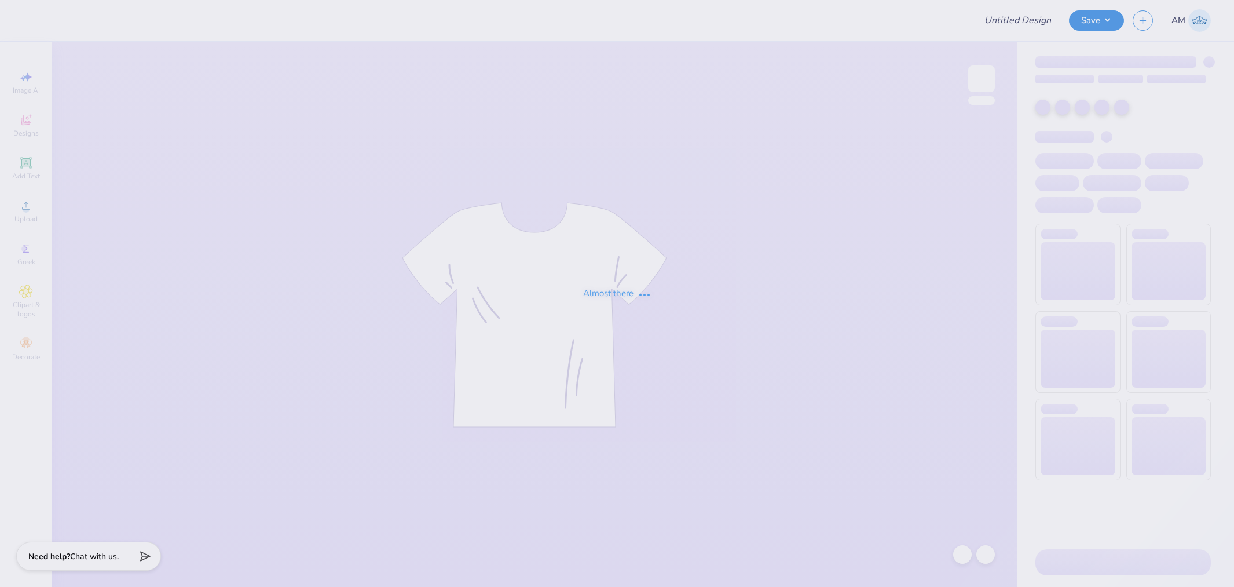
type input "American PiPhi proof"
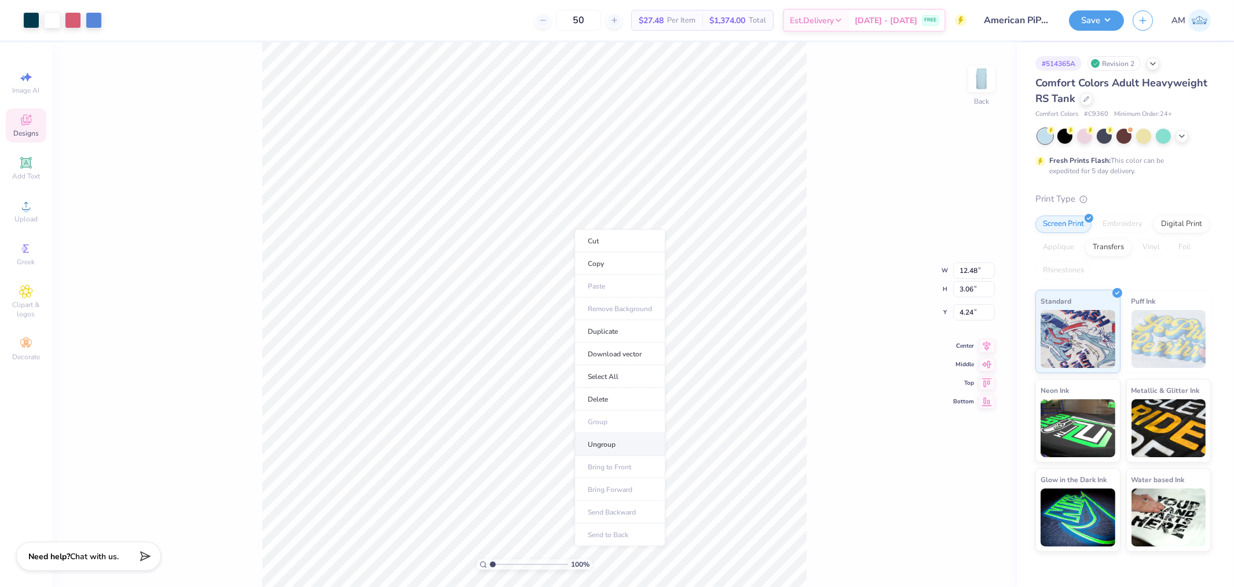
click at [613, 443] on li "Ungroup" at bounding box center [619, 444] width 91 height 23
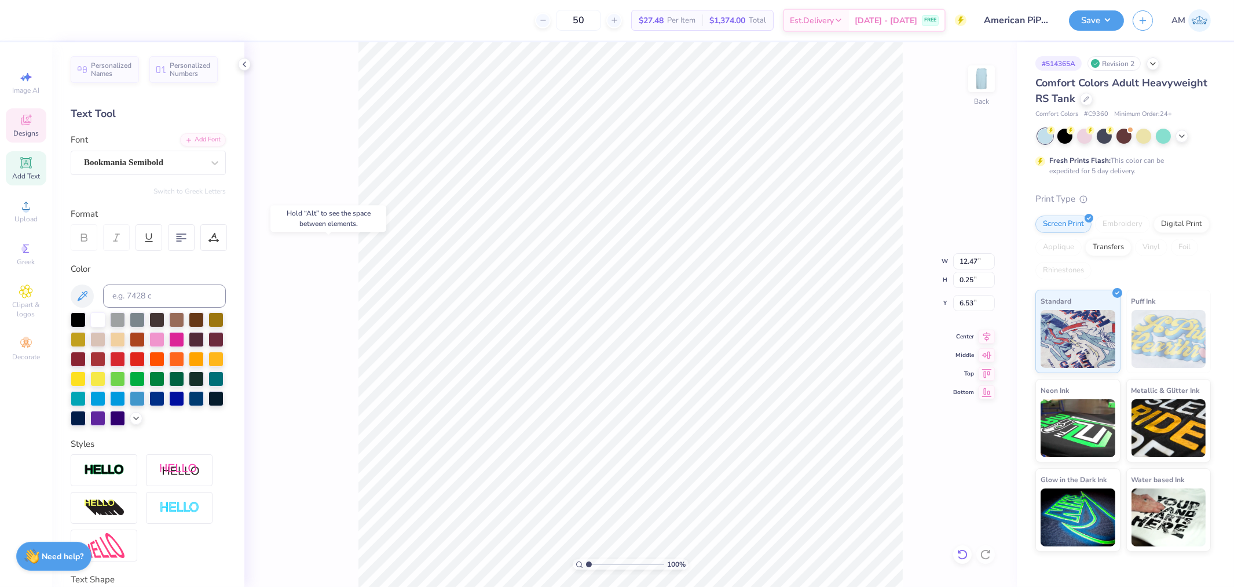
click at [967, 558] on icon at bounding box center [963, 554] width 12 height 12
click at [966, 558] on icon at bounding box center [963, 554] width 12 height 12
click at [966, 558] on div "100 % Back W 12.47 H 0.25 Y 6.53 Center Middle Top Bottom" at bounding box center [630, 314] width 773 height 544
click at [966, 558] on div "100 % Back" at bounding box center [630, 314] width 773 height 544
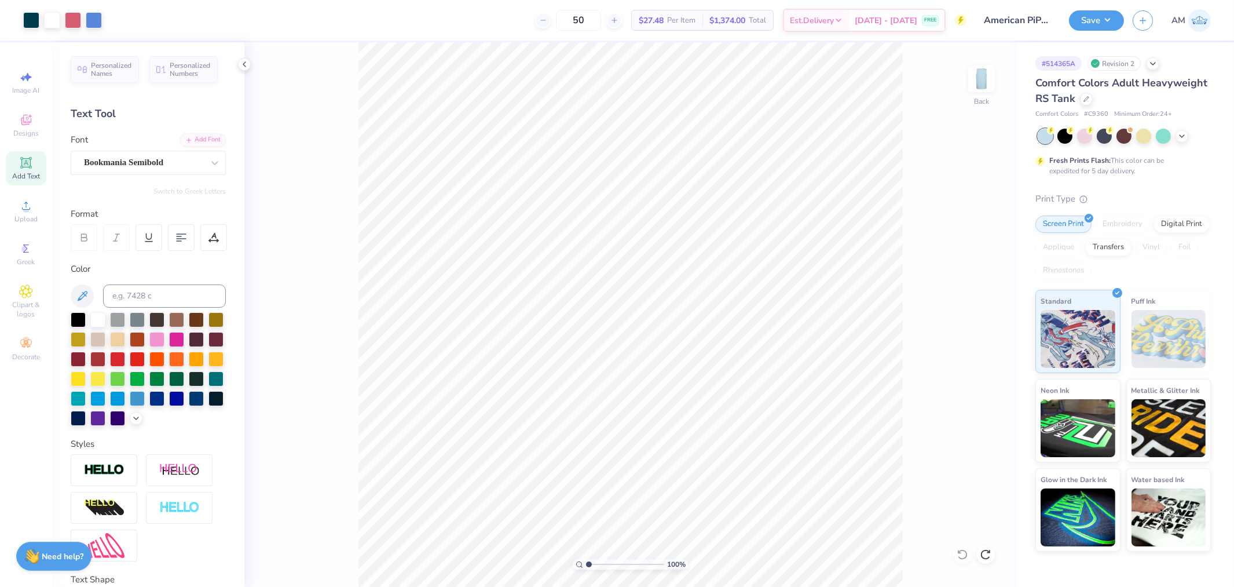
click at [966, 558] on div "100 % Back" at bounding box center [630, 314] width 773 height 544
drag, startPoint x: 584, startPoint y: 566, endPoint x: 356, endPoint y: 101, distance: 518.5
click at [354, 101] on div "100 % Back" at bounding box center [630, 314] width 773 height 544
click at [966, 305] on input "4.24" at bounding box center [974, 303] width 42 height 16
type input "3.00"
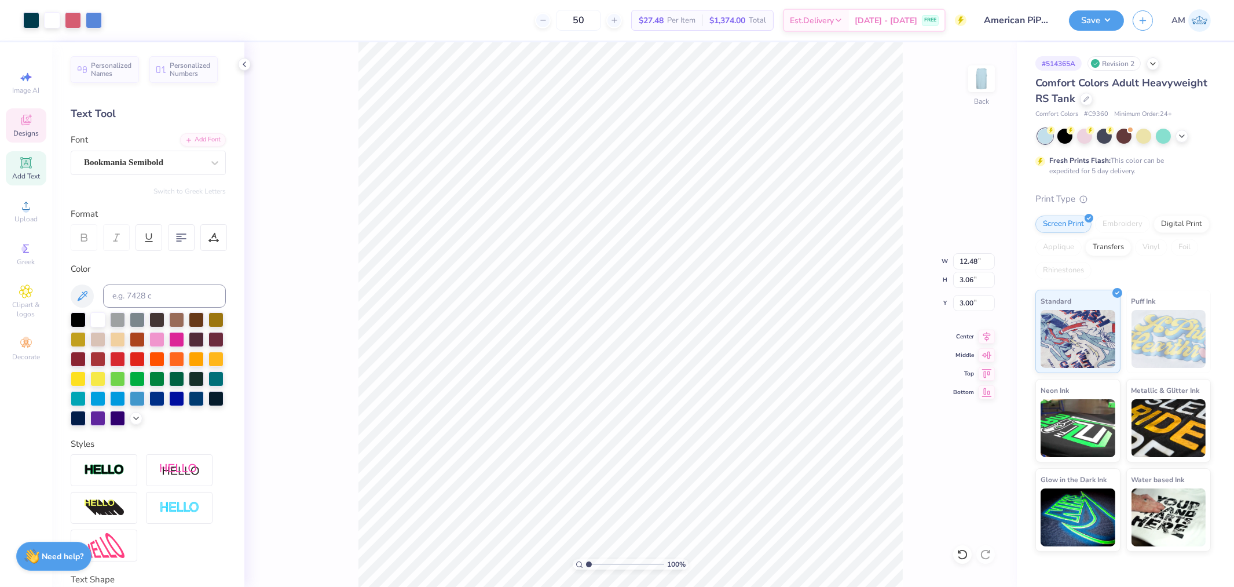
click at [909, 295] on div "100 % Back W 12.48 12.48 " H 3.06 3.06 " Y 3.00 3.00 " Center Middle Top Bottom" at bounding box center [630, 314] width 773 height 544
click at [438, 170] on div "100 % Back" at bounding box center [630, 314] width 773 height 544
click at [966, 262] on input "12.48" at bounding box center [974, 261] width 42 height 16
type input "12.5"
click at [964, 263] on input "12.48" at bounding box center [974, 261] width 42 height 16
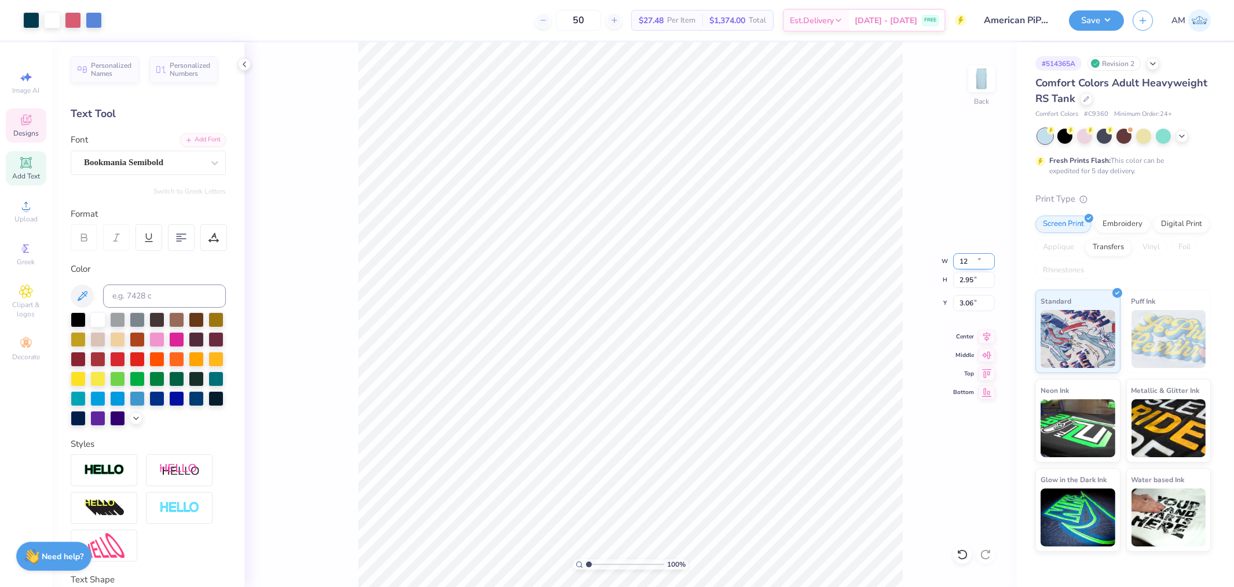
type input "12.00"
type input "2.95"
type input "3.06"
click at [960, 292] on div "100 % Back W 12.00 12.00 " H 2.95 2.95 " Y 3.06 3.06 " Center Middle Top Bottom" at bounding box center [630, 314] width 773 height 544
click at [968, 305] on input "3.06" at bounding box center [974, 303] width 42 height 16
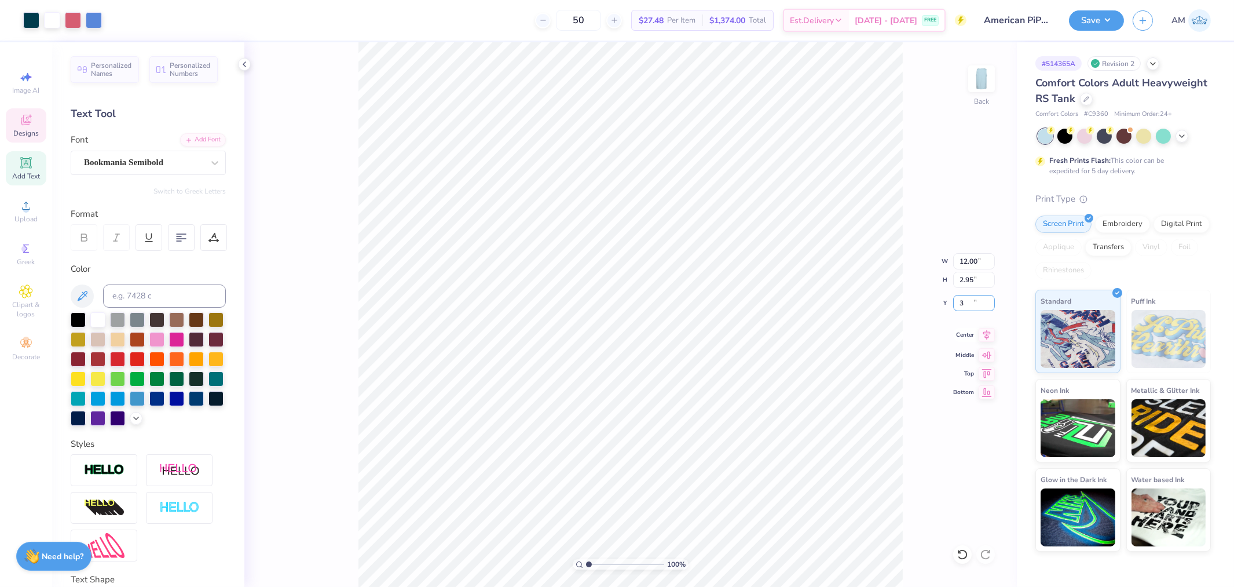
type input "3.00"
click at [988, 336] on icon at bounding box center [987, 335] width 8 height 10
click at [246, 65] on icon at bounding box center [244, 64] width 9 height 9
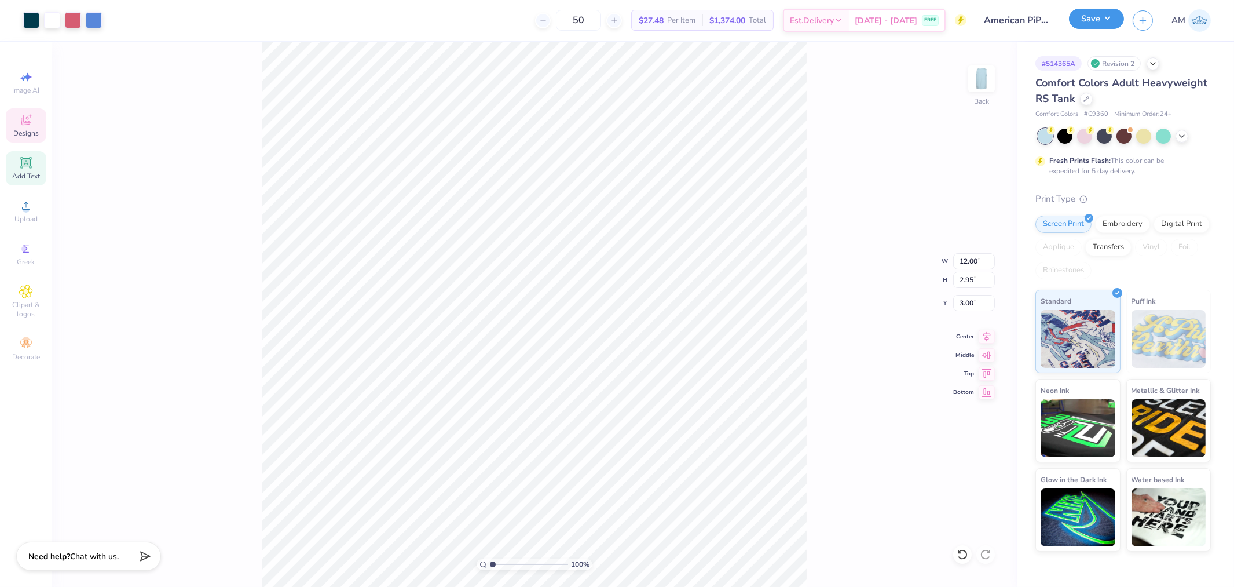
click at [1093, 19] on button "Save" at bounding box center [1096, 19] width 55 height 20
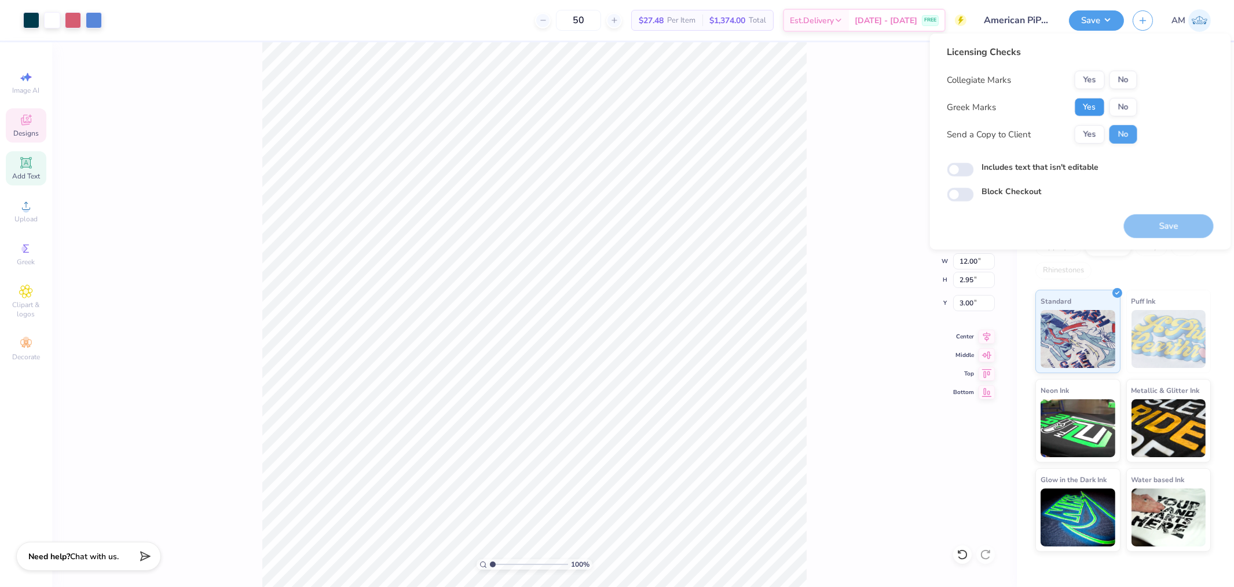
click at [1097, 106] on button "Yes" at bounding box center [1090, 107] width 30 height 19
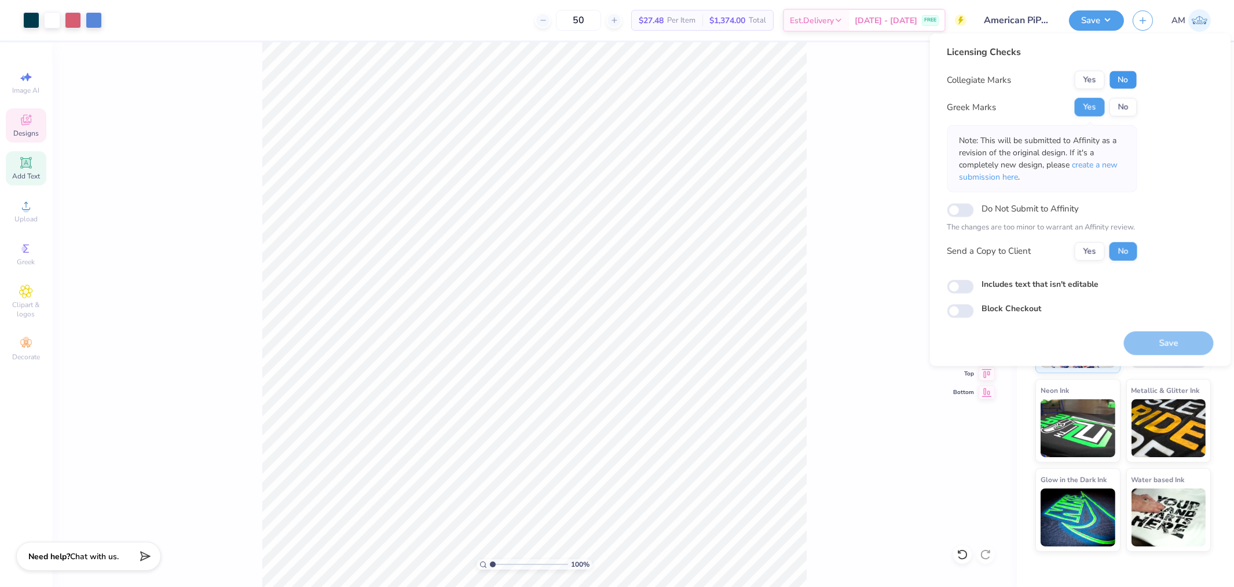
click at [1122, 80] on button "No" at bounding box center [1124, 80] width 28 height 19
click at [1085, 251] on button "Yes" at bounding box center [1090, 250] width 30 height 19
click at [963, 287] on input "Includes text that isn't editable" at bounding box center [960, 287] width 27 height 14
checkbox input "true"
click at [1178, 346] on button "Save" at bounding box center [1169, 344] width 90 height 24
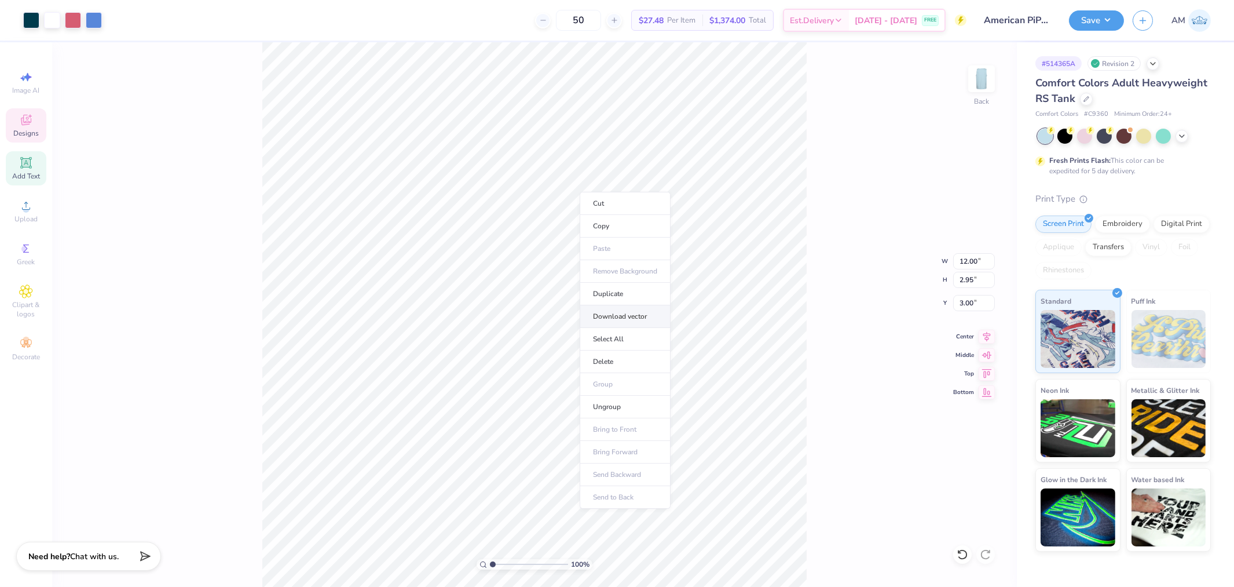
click at [629, 317] on li "Download vector" at bounding box center [625, 316] width 91 height 23
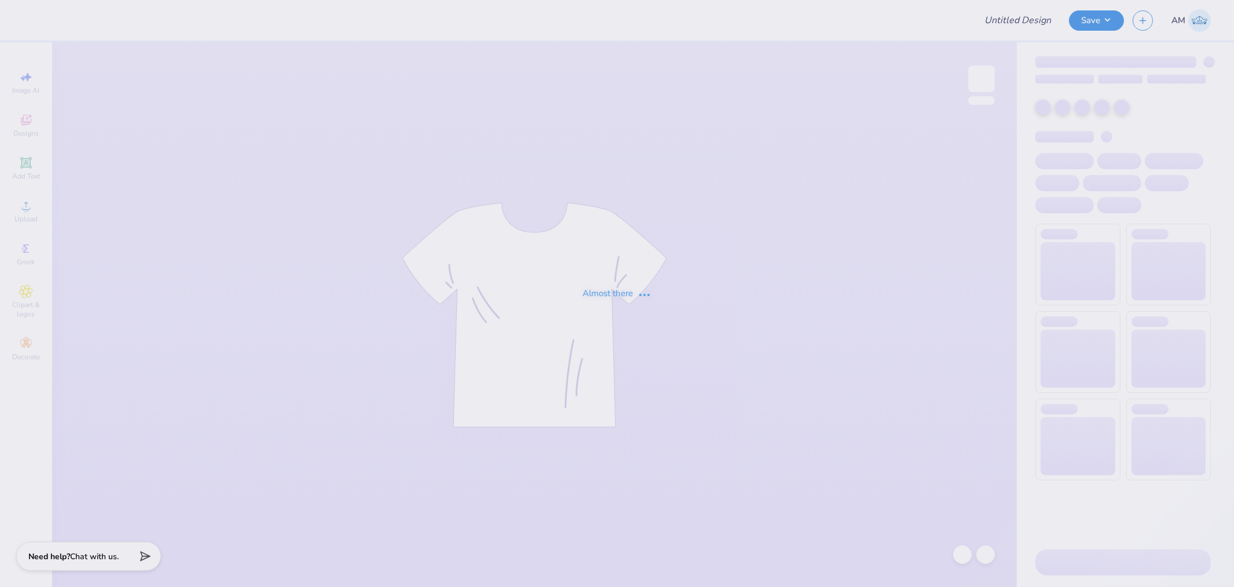
type input "CSU ZTA Philo"
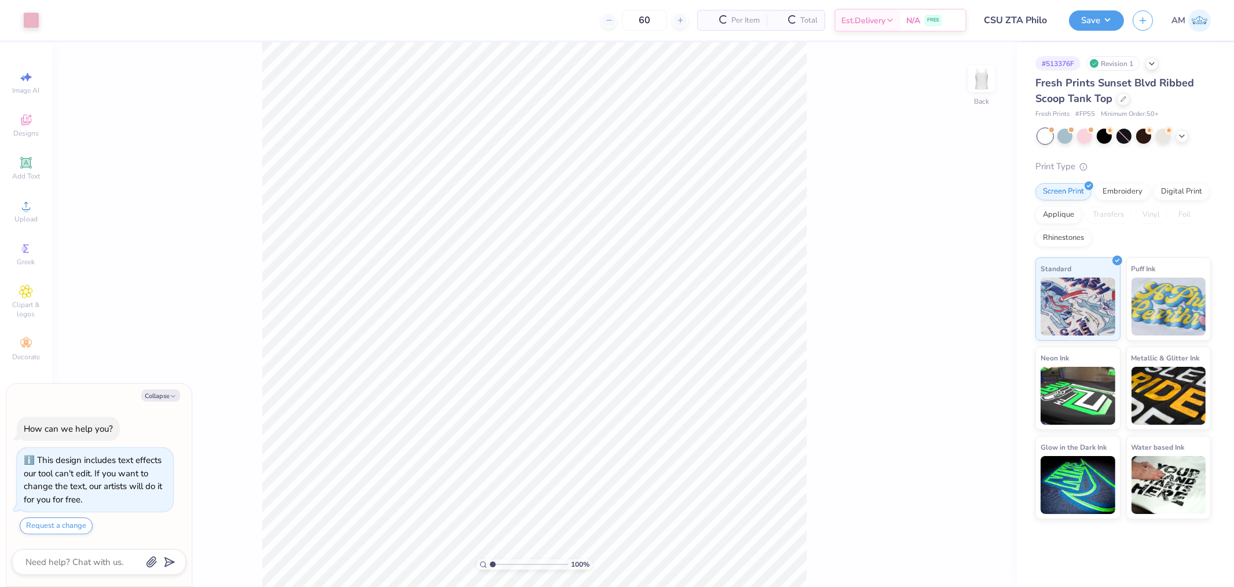
scroll to position [32, 0]
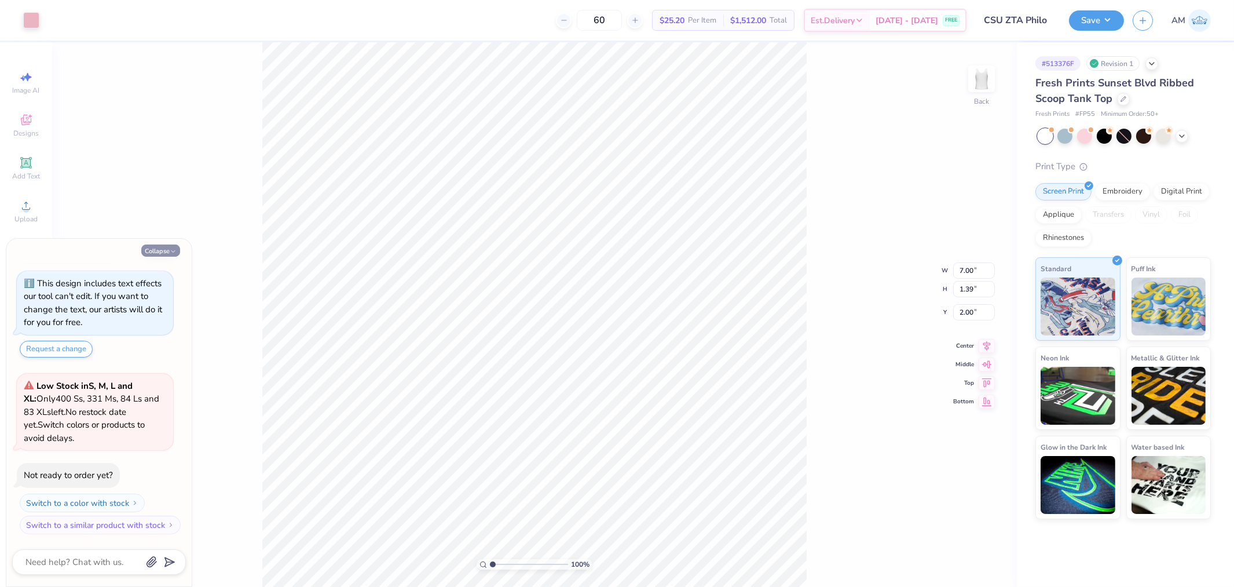
click at [166, 247] on button "Collapse" at bounding box center [160, 250] width 39 height 12
type textarea "x"
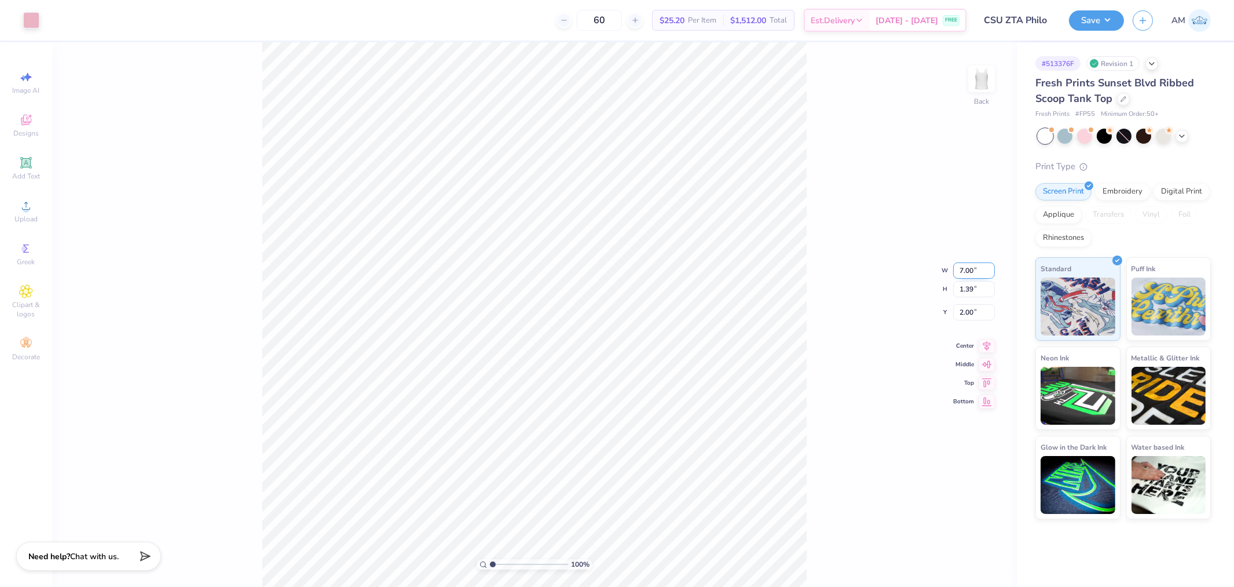
click at [968, 267] on input "7.00" at bounding box center [974, 270] width 42 height 16
type input "8.99"
type input "1.79"
type input "1.80"
click at [959, 556] on icon at bounding box center [963, 554] width 12 height 12
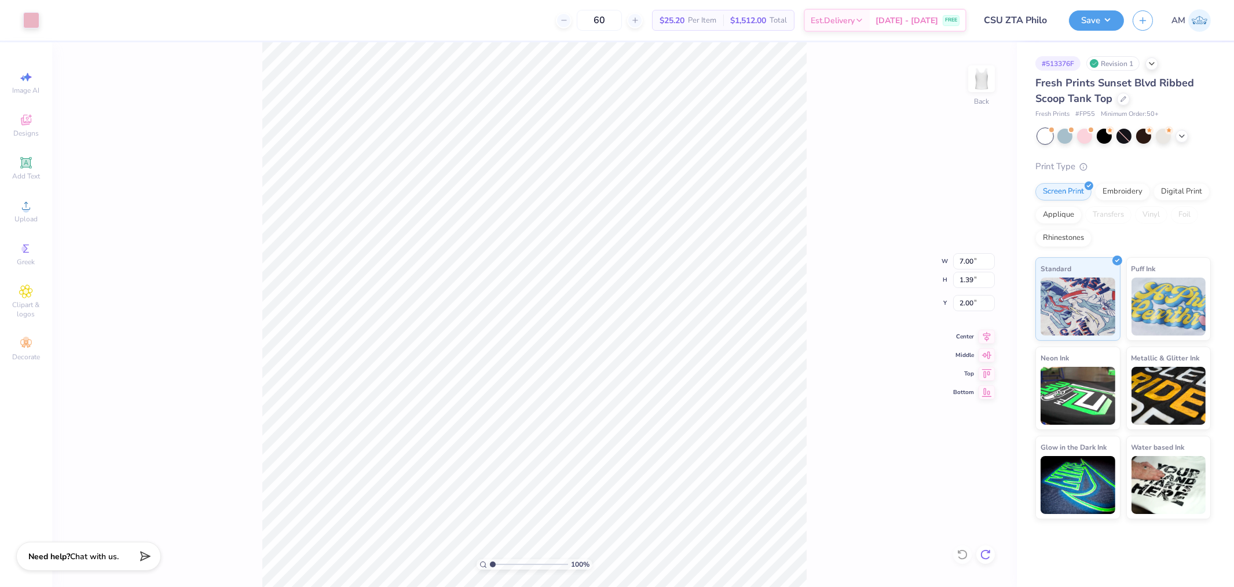
click at [986, 558] on icon at bounding box center [985, 554] width 10 height 10
type input "8.99"
type input "1.79"
click at [966, 303] on input "1.80" at bounding box center [974, 303] width 42 height 16
type input "2.00"
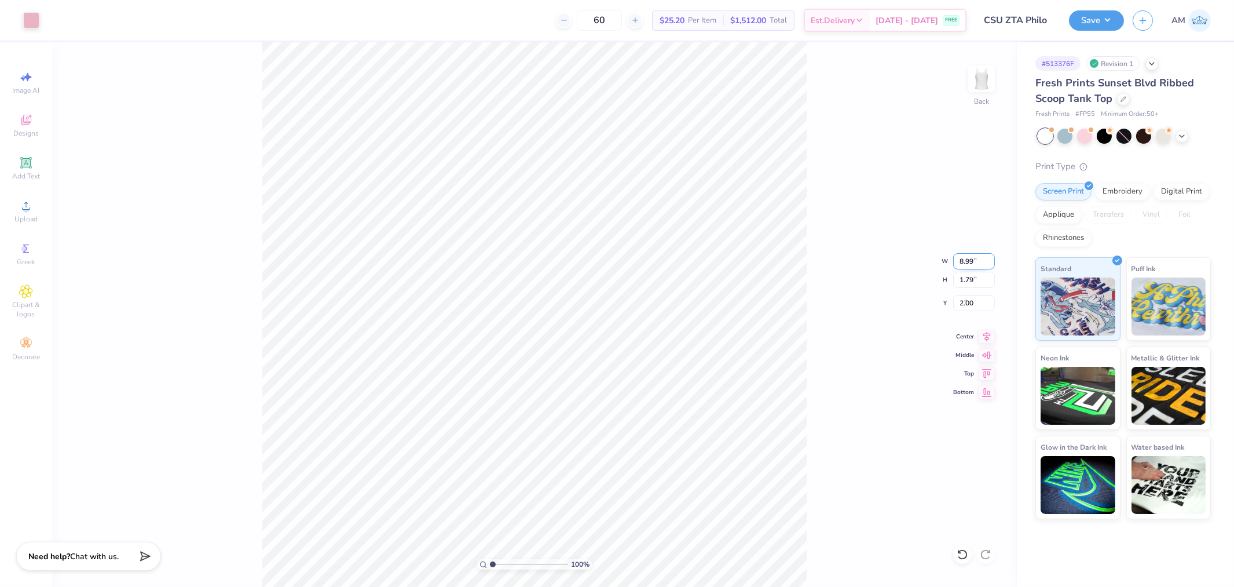
click at [968, 263] on input "8.99" at bounding box center [974, 261] width 42 height 16
type input "8.50"
type input "1.69"
click at [971, 298] on input "2.05" at bounding box center [974, 303] width 42 height 16
type input "2.00"
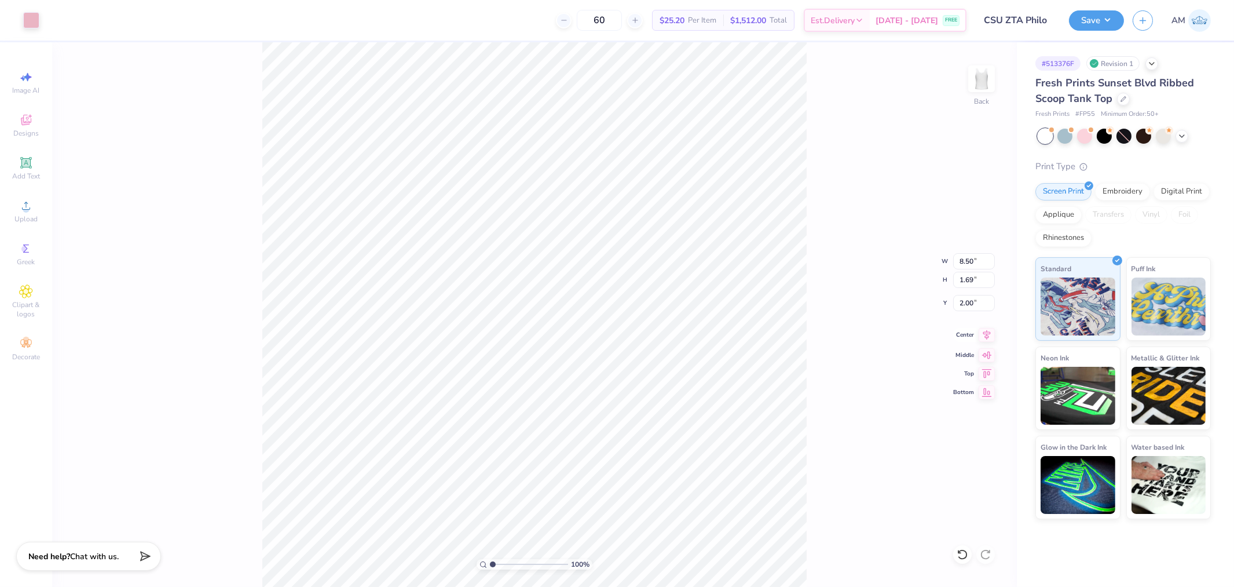
click at [987, 340] on icon at bounding box center [987, 335] width 16 height 14
click at [970, 259] on input "8.50" at bounding box center [974, 261] width 42 height 16
type input "8.75"
type input "1.74"
click at [965, 305] on input "1.98" at bounding box center [974, 303] width 42 height 16
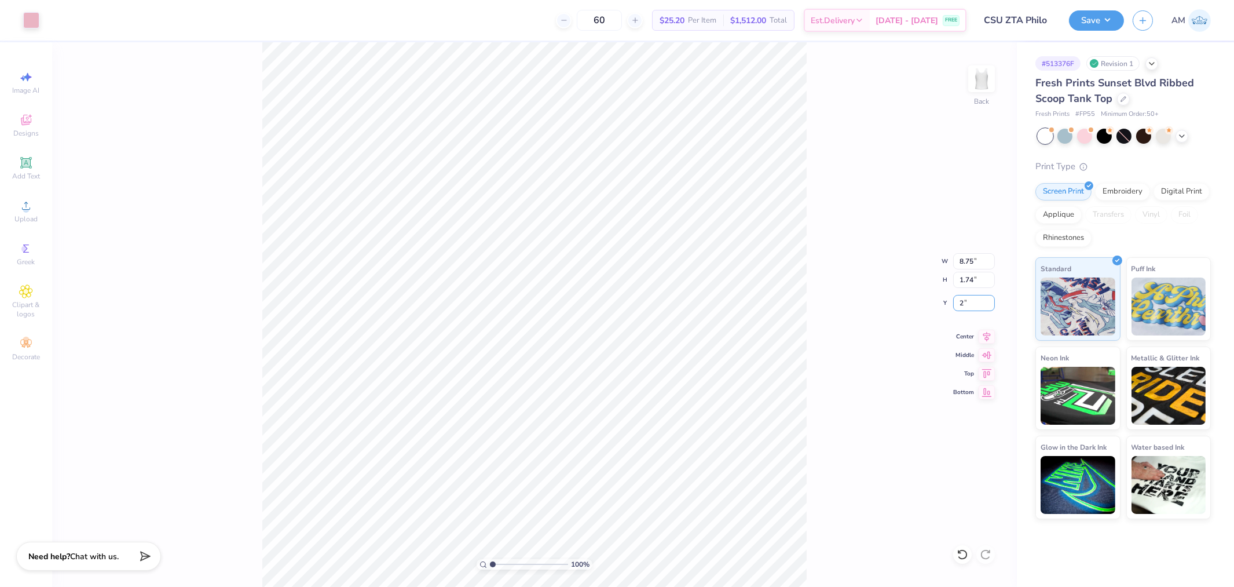
type input "2.00"
click at [1103, 14] on button "Save" at bounding box center [1096, 19] width 55 height 20
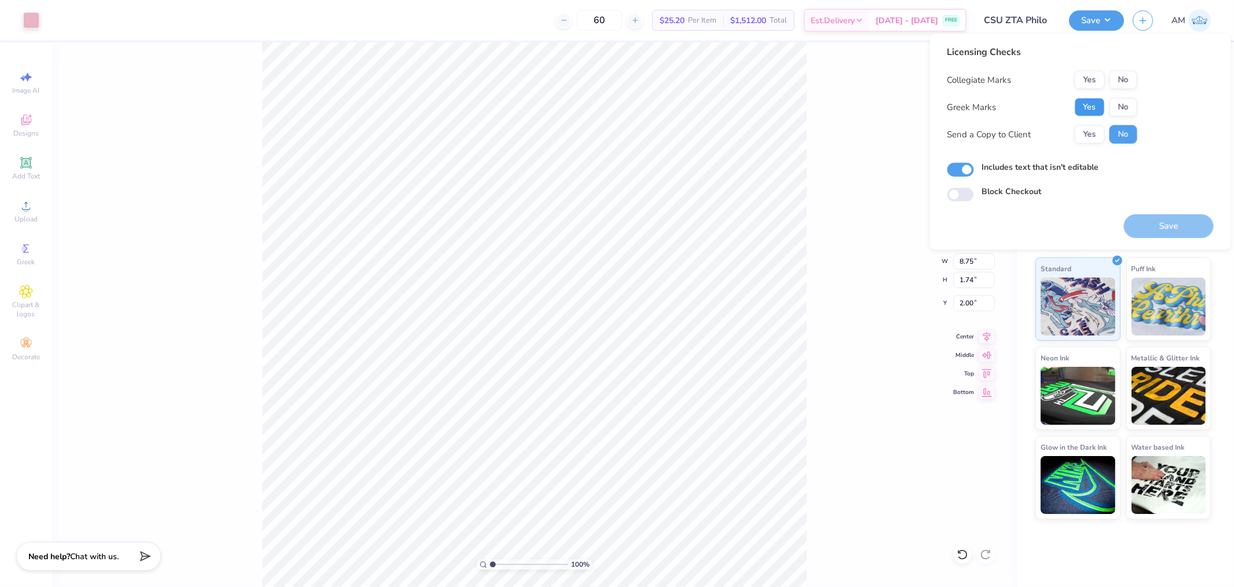
click at [1092, 107] on button "Yes" at bounding box center [1090, 107] width 30 height 19
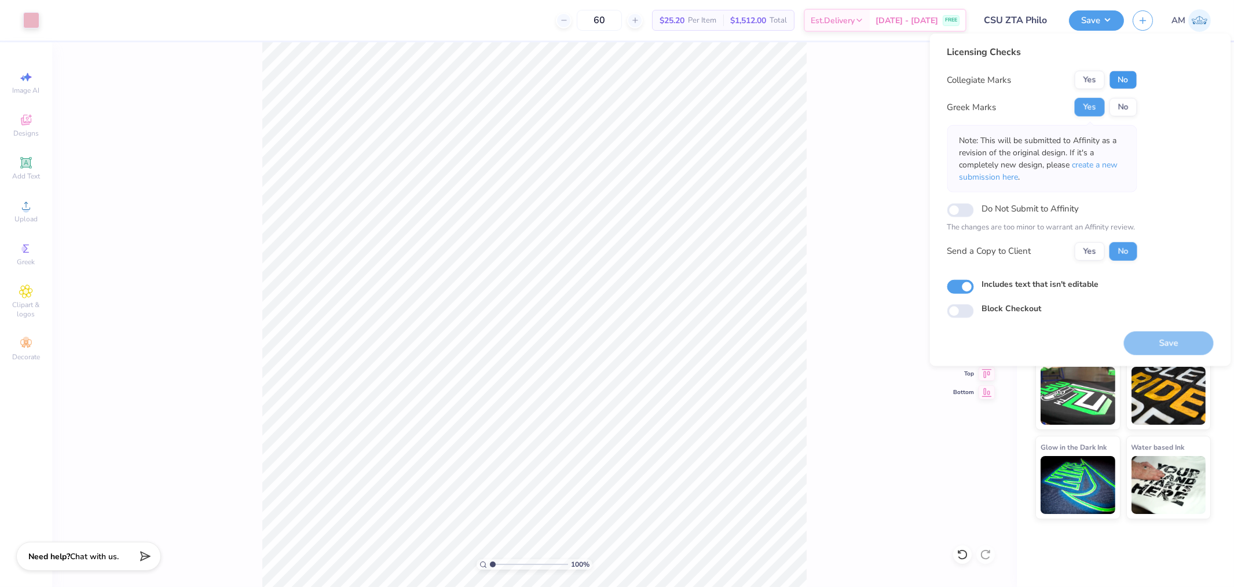
click at [1137, 73] on button "No" at bounding box center [1124, 80] width 28 height 19
click at [1092, 256] on button "Yes" at bounding box center [1090, 250] width 30 height 19
click at [1143, 339] on button "Save" at bounding box center [1169, 343] width 90 height 24
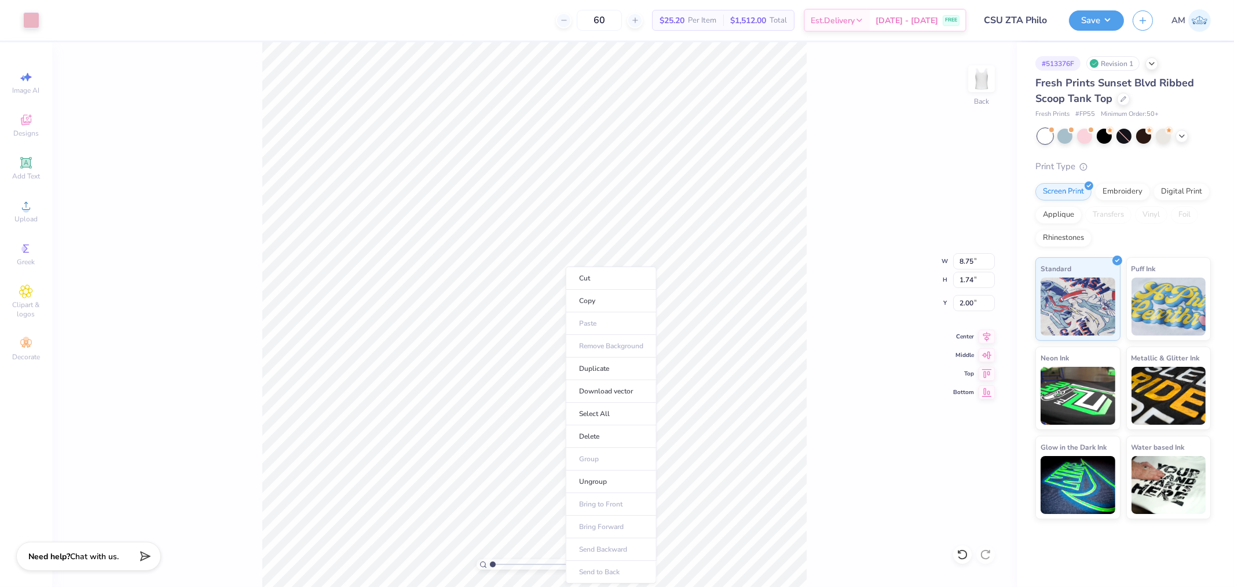
click at [826, 242] on div "100 % Back W 8.75 8.75 " H 1.74 1.74 " Y 2.00 2.00 " Center Middle Top Bottom" at bounding box center [534, 314] width 965 height 544
